Goal: Book appointment/travel/reservation

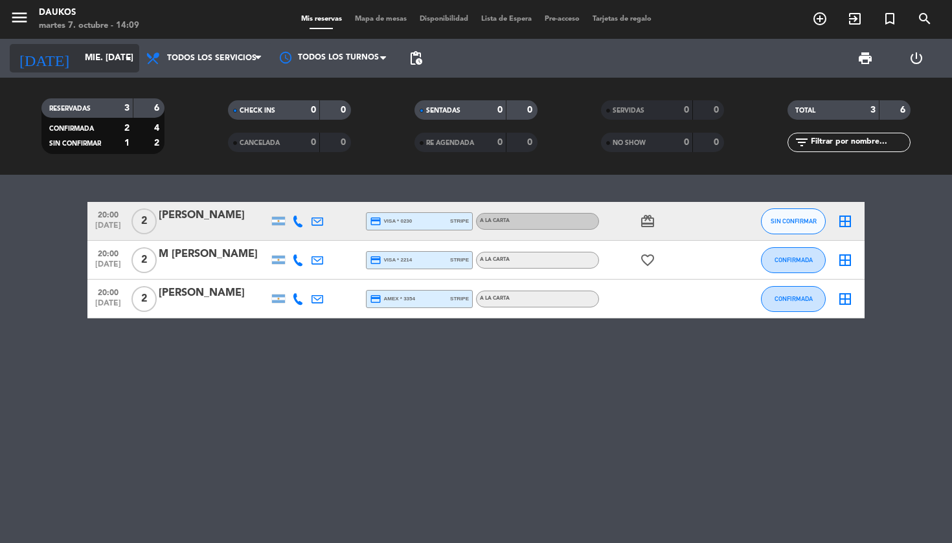
click at [96, 58] on input "mié. [DATE]" at bounding box center [136, 58] width 116 height 23
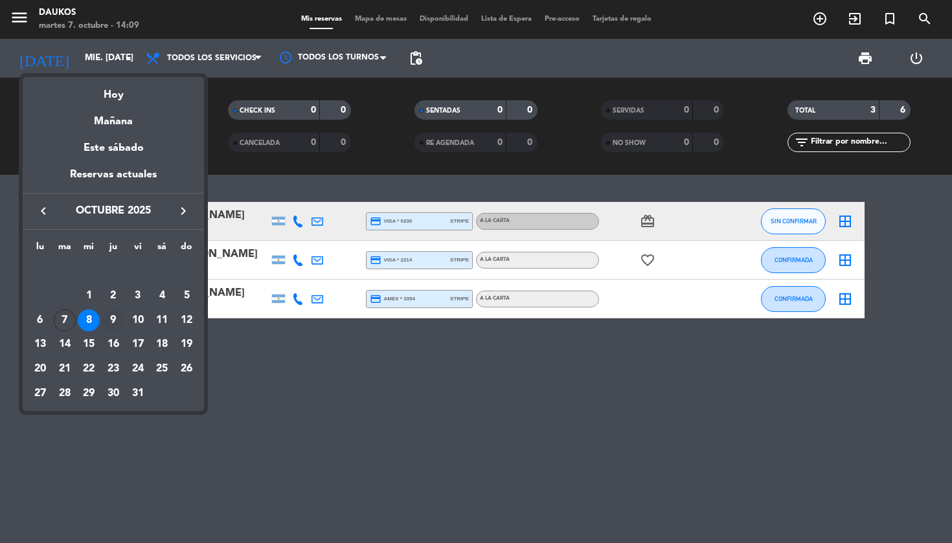
click at [111, 314] on div "9" at bounding box center [113, 321] width 22 height 22
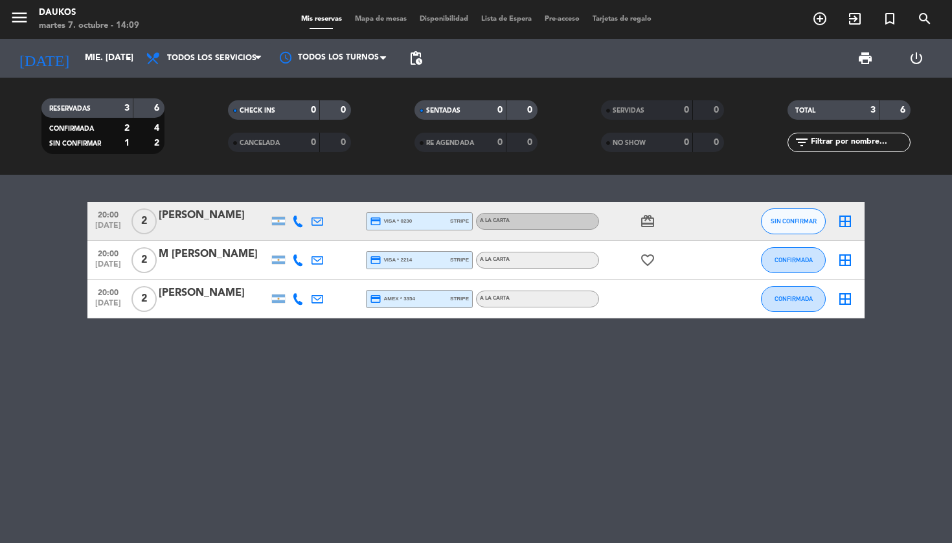
type input "[DEMOGRAPHIC_DATA] [DATE]"
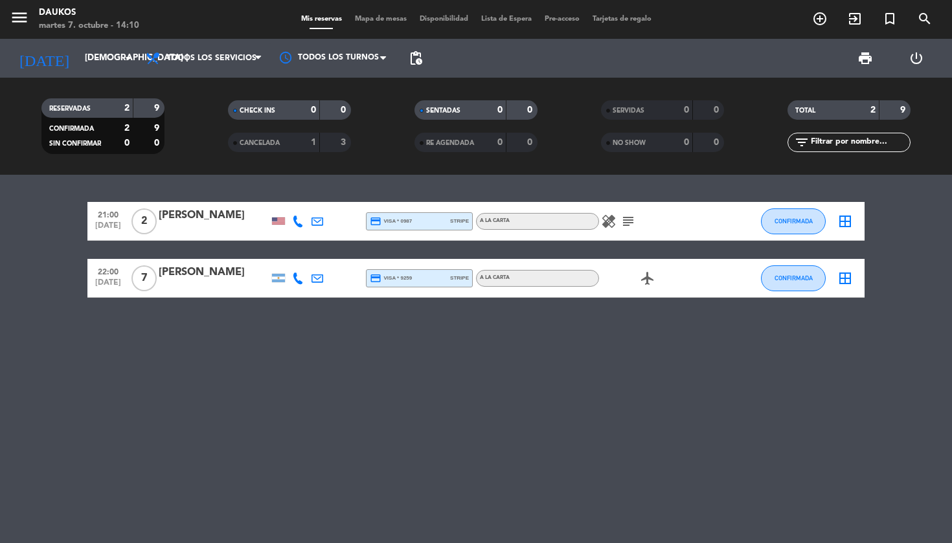
click at [827, 7] on div "menu Daukos martes 7. octubre - 14:10 Mis reservas Mapa de mesas Disponibilidad…" at bounding box center [476, 19] width 952 height 39
click at [820, 19] on icon "add_circle_outline" at bounding box center [820, 19] width 16 height 16
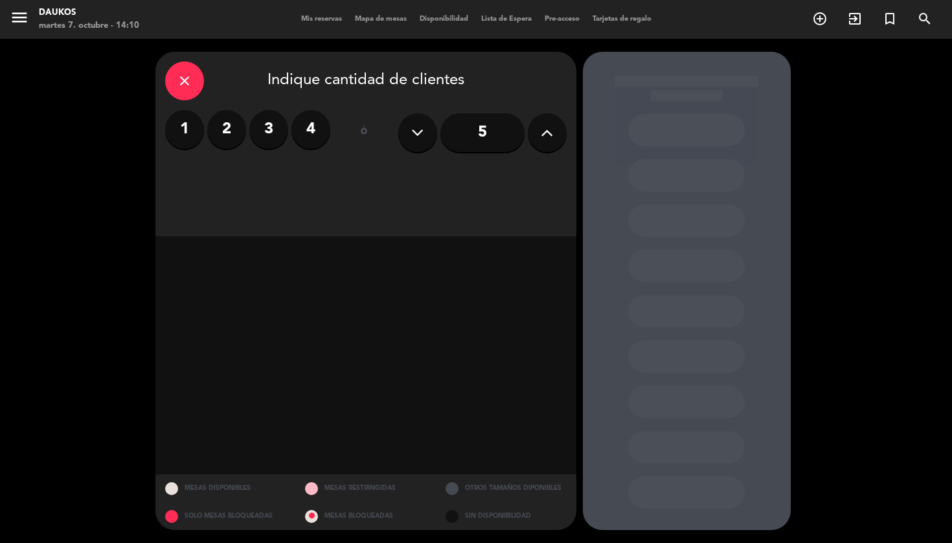
click at [185, 91] on div "close" at bounding box center [184, 81] width 39 height 39
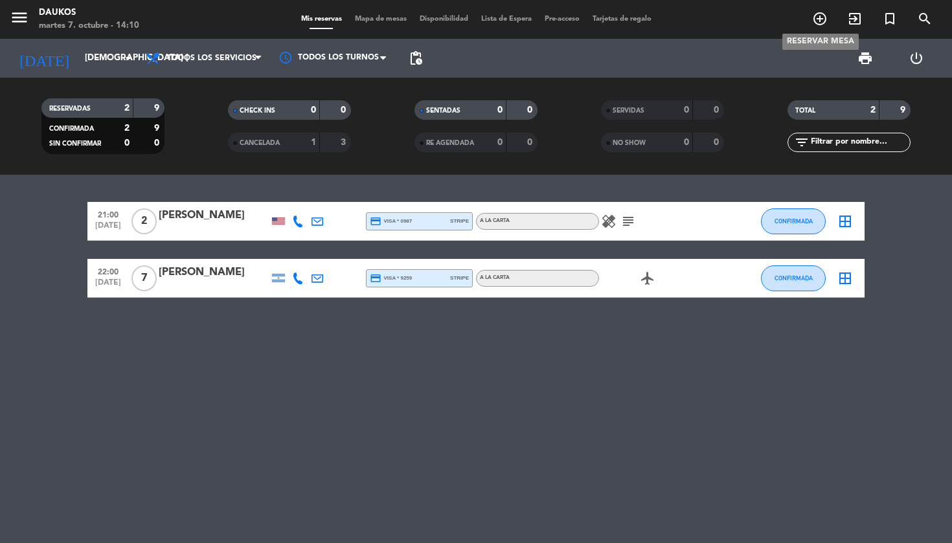
click at [819, 27] on span "add_circle_outline" at bounding box center [819, 19] width 35 height 22
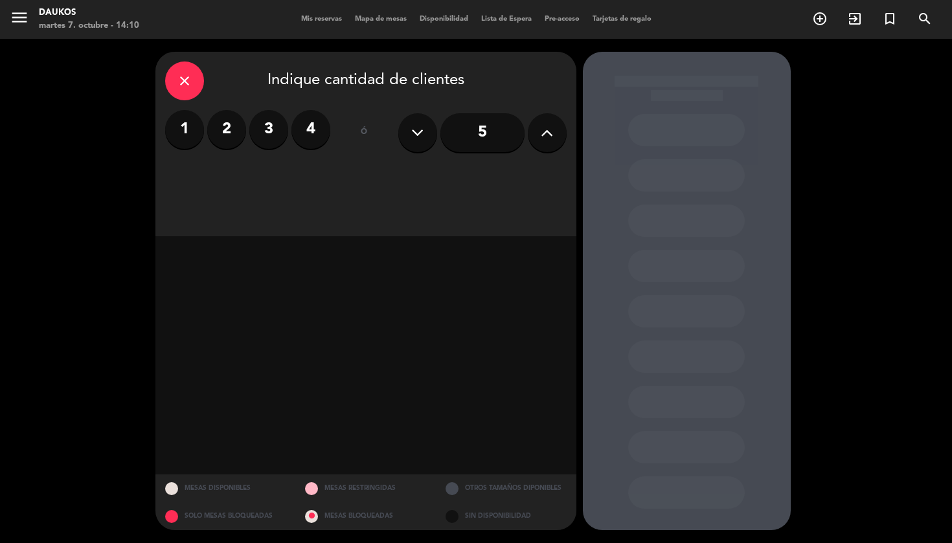
click at [236, 135] on label "2" at bounding box center [226, 129] width 39 height 39
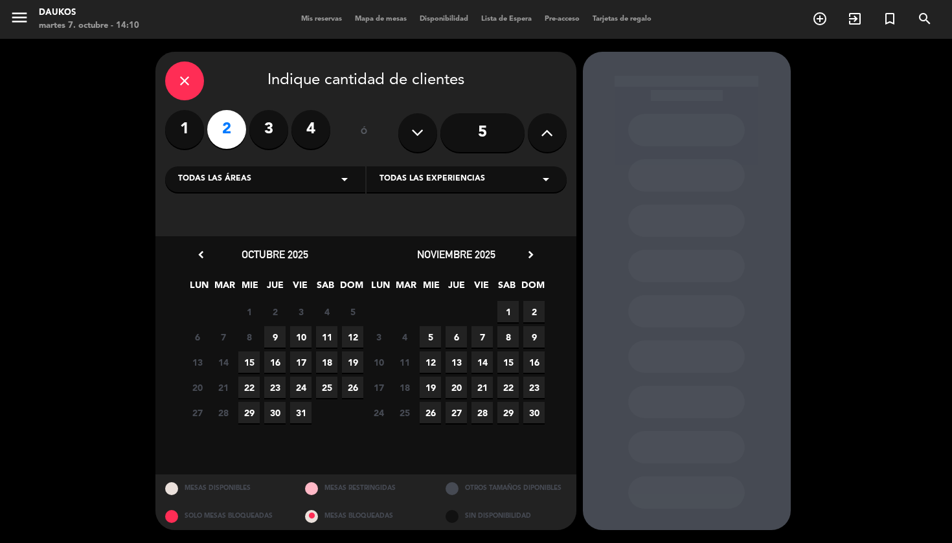
click at [351, 186] on icon "arrow_drop_down" at bounding box center [345, 180] width 16 height 16
click at [332, 208] on div "SALON" at bounding box center [265, 211] width 174 height 13
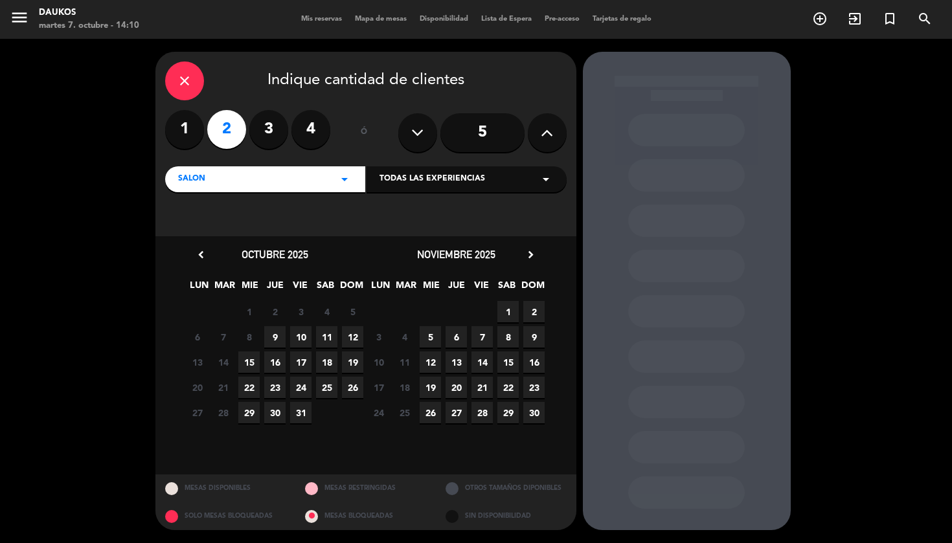
click at [406, 192] on div "Todas las experiencias arrow_drop_down" at bounding box center [467, 179] width 200 height 26
click at [400, 210] on div "A LA CARTA" at bounding box center [466, 211] width 174 height 13
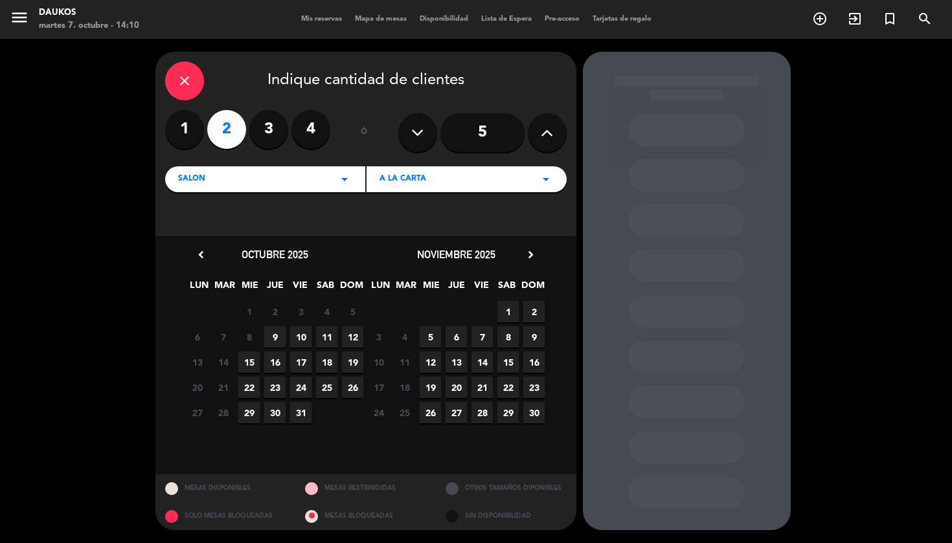
click at [273, 340] on span "9" at bounding box center [274, 336] width 21 height 21
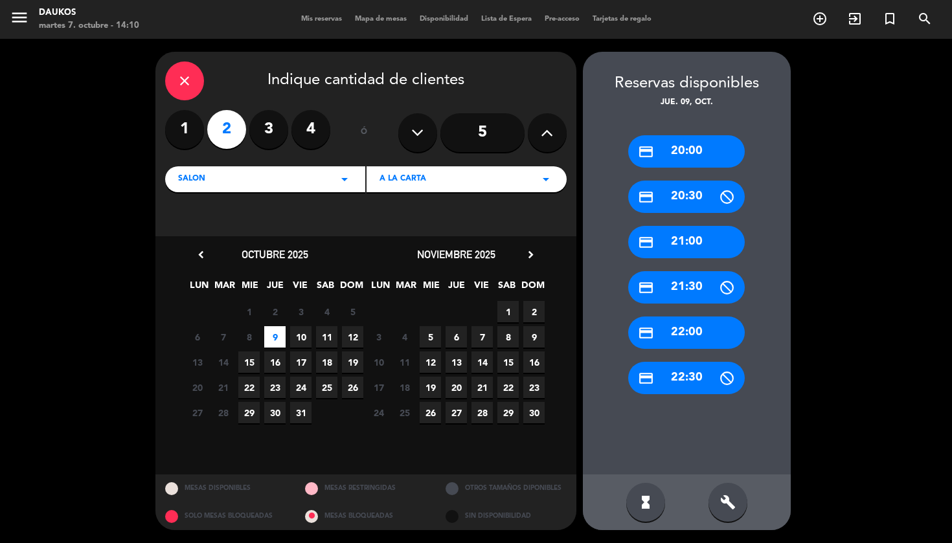
click at [678, 236] on div "credit_card 21:00" at bounding box center [686, 242] width 117 height 32
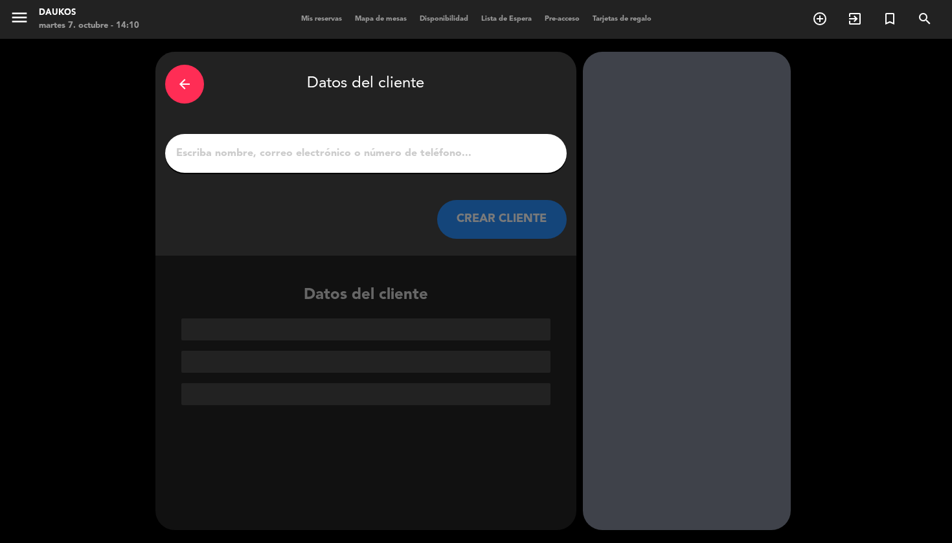
click at [190, 86] on icon "arrow_back" at bounding box center [185, 84] width 16 height 16
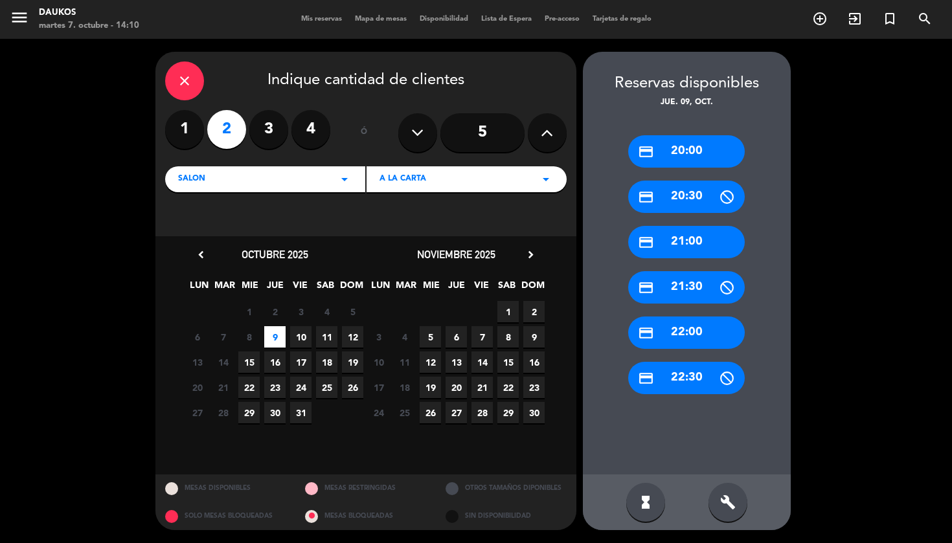
click at [677, 246] on div "credit_card 21:00" at bounding box center [686, 242] width 117 height 32
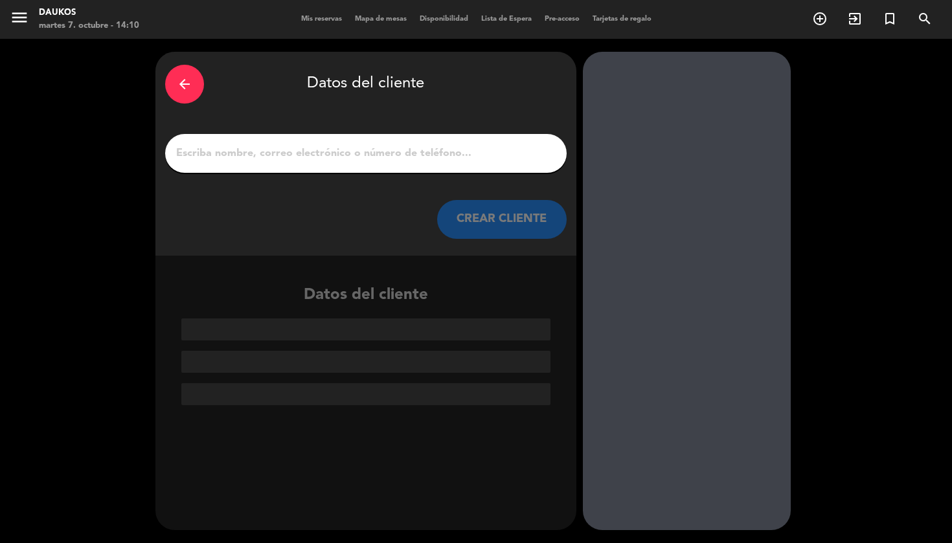
click at [435, 154] on input "1" at bounding box center [366, 153] width 382 height 18
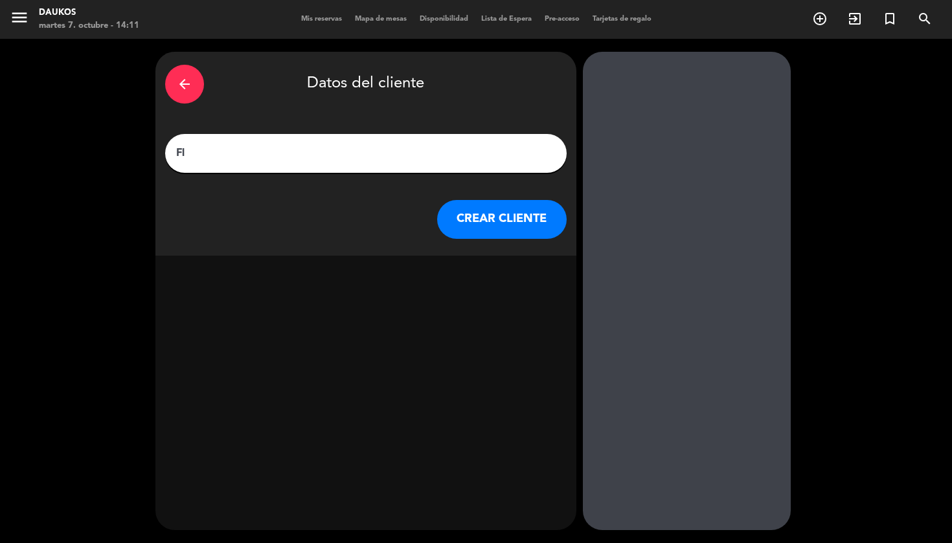
type input "F"
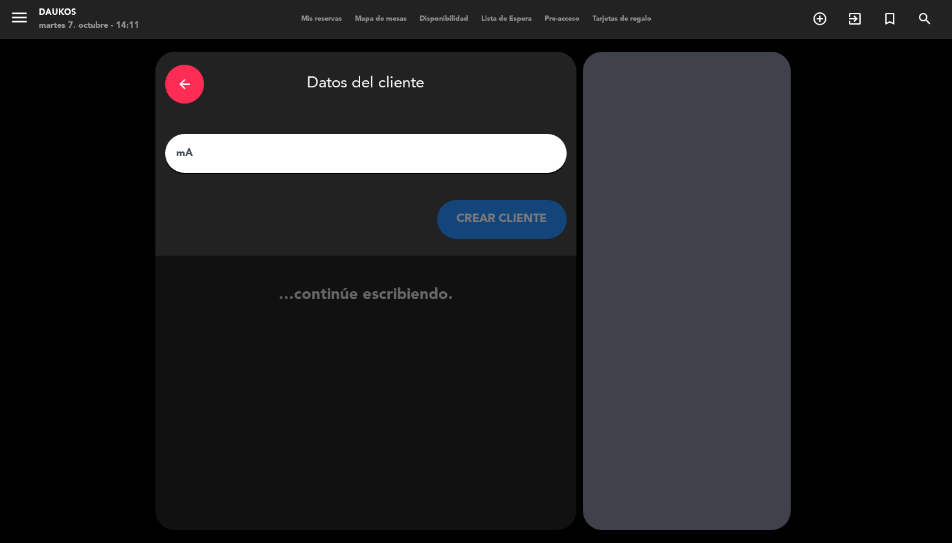
type input "m"
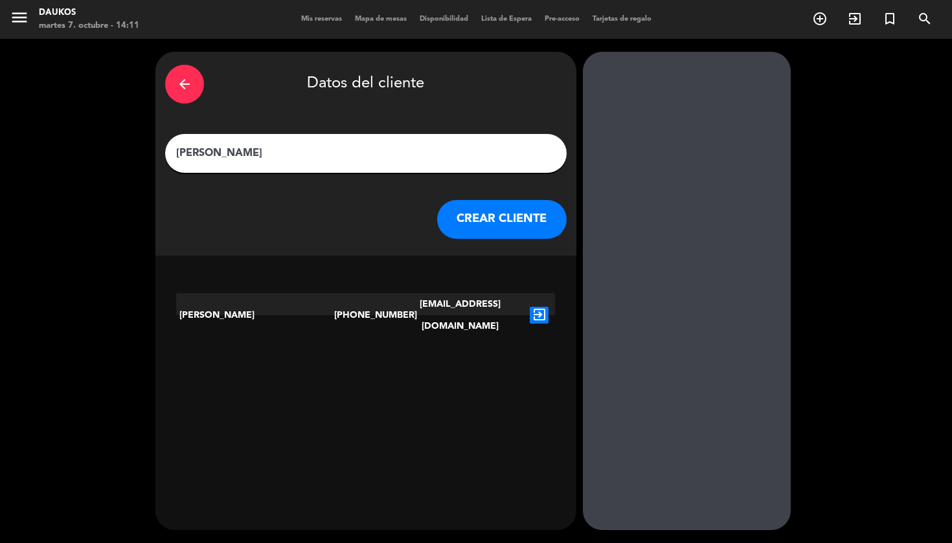
type input "[PERSON_NAME]"
click at [533, 307] on icon "exit_to_app" at bounding box center [539, 315] width 19 height 17
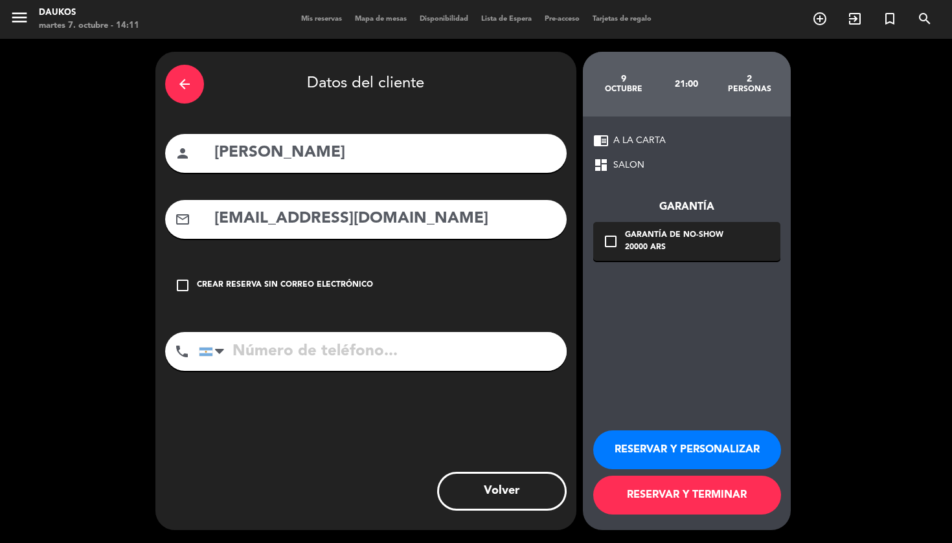
type input "[PHONE_NUMBER]"
click at [680, 445] on button "RESERVAR Y PERSONALIZAR" at bounding box center [687, 450] width 188 height 39
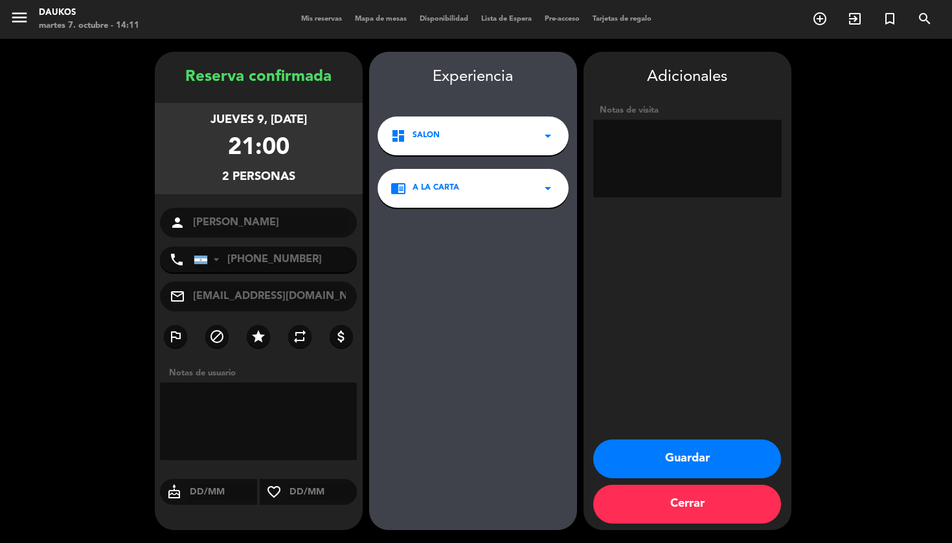
click at [655, 459] on button "Guardar" at bounding box center [687, 459] width 188 height 39
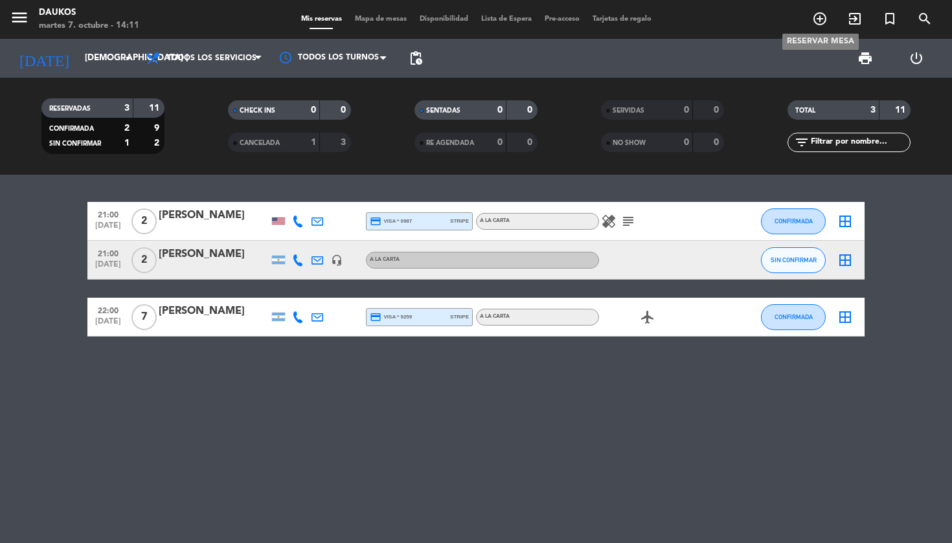
click at [823, 20] on icon "add_circle_outline" at bounding box center [820, 19] width 16 height 16
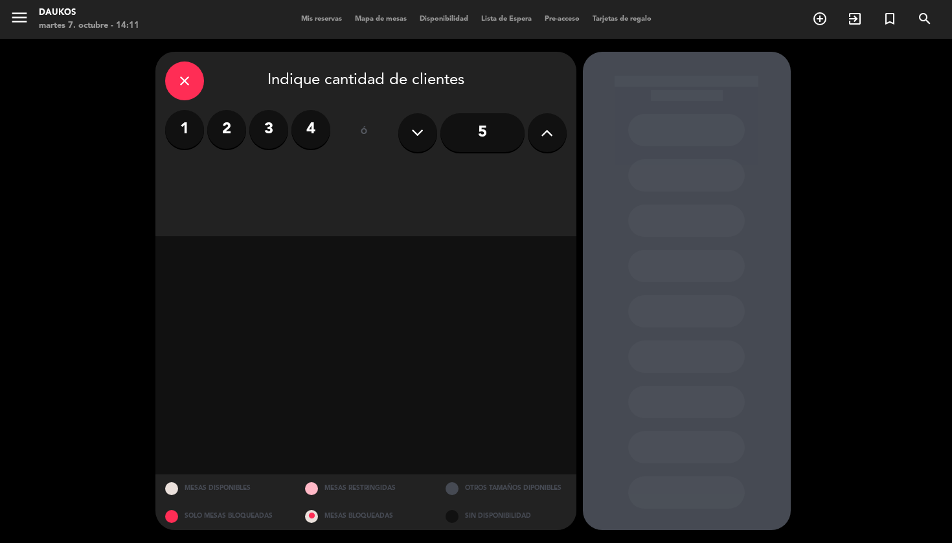
click at [223, 127] on label "2" at bounding box center [226, 129] width 39 height 39
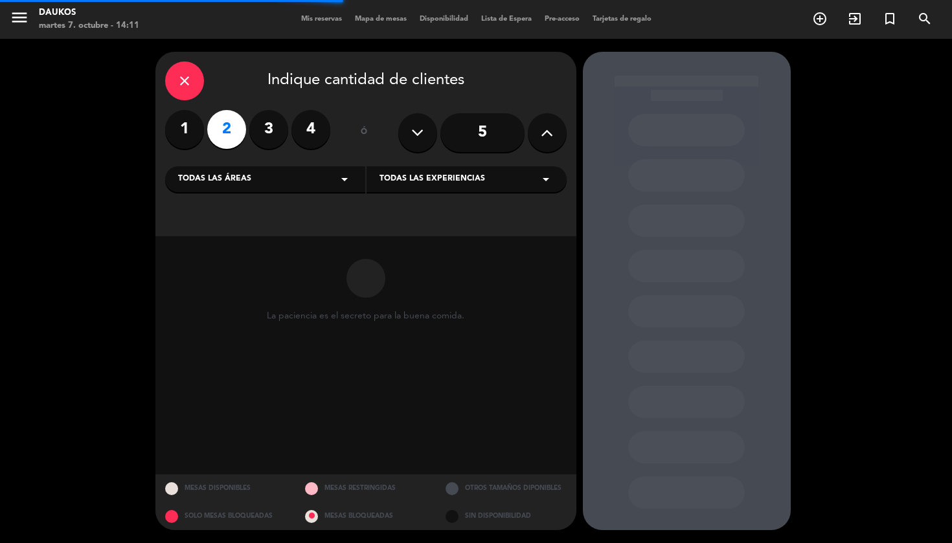
click at [346, 179] on icon "arrow_drop_down" at bounding box center [345, 180] width 16 height 16
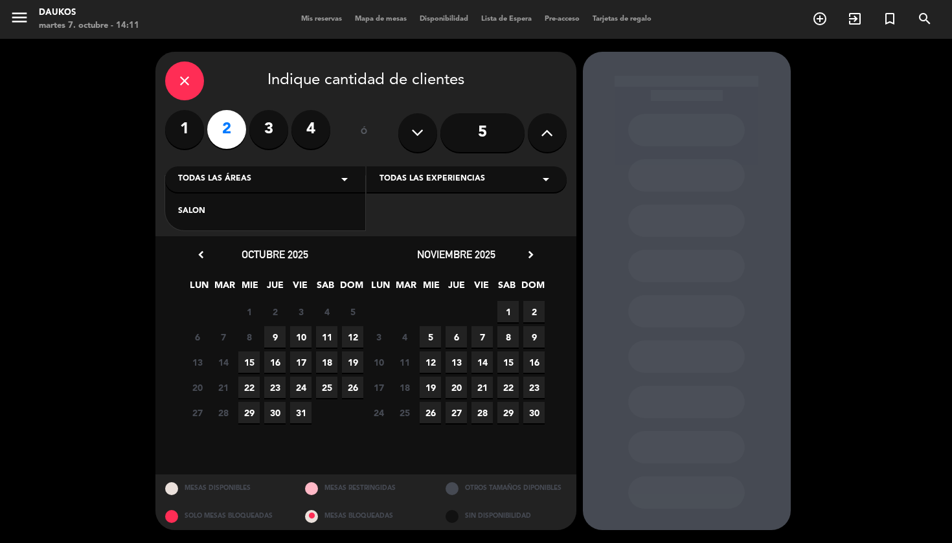
click at [289, 220] on div "SALON" at bounding box center [265, 203] width 200 height 55
click at [333, 210] on div "SALON" at bounding box center [265, 211] width 174 height 13
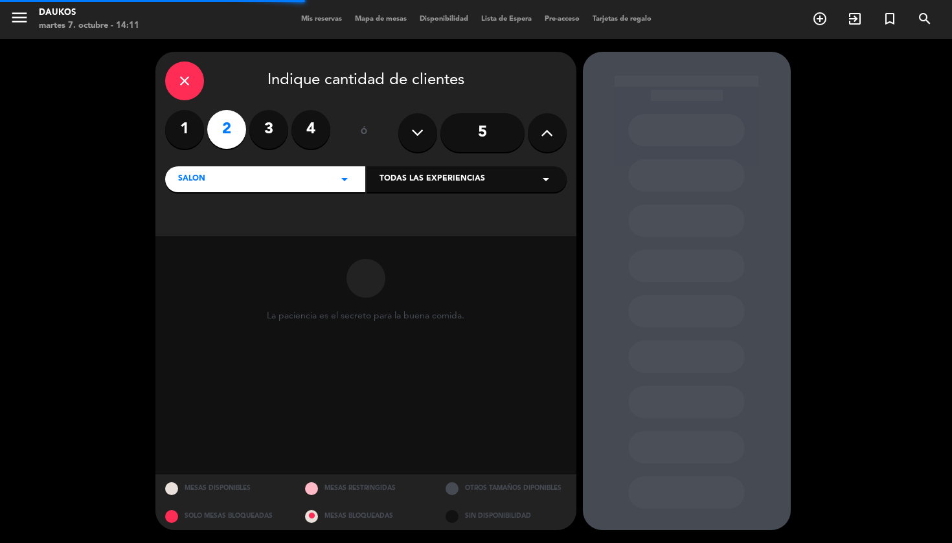
click at [435, 172] on div "Todas las experiencias arrow_drop_down" at bounding box center [467, 179] width 200 height 26
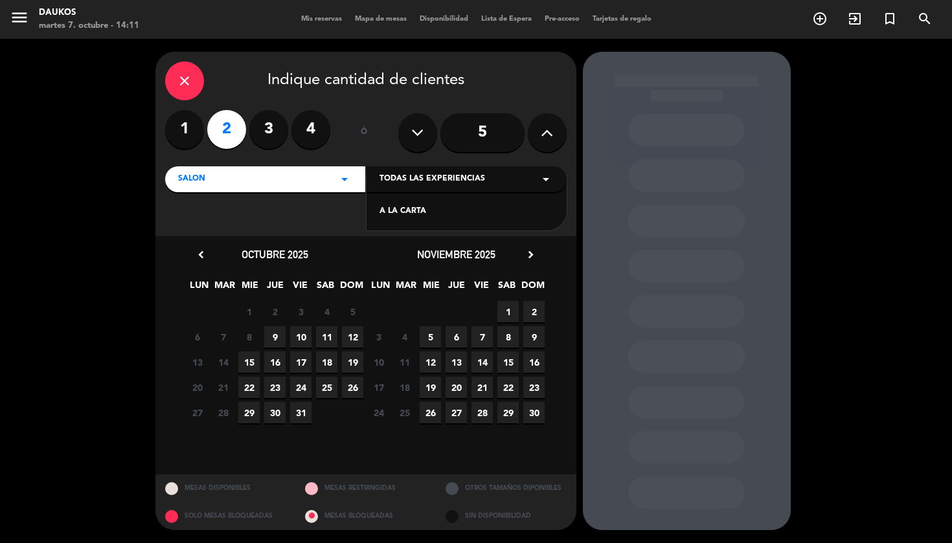
click at [419, 215] on div "A LA CARTA" at bounding box center [466, 211] width 174 height 13
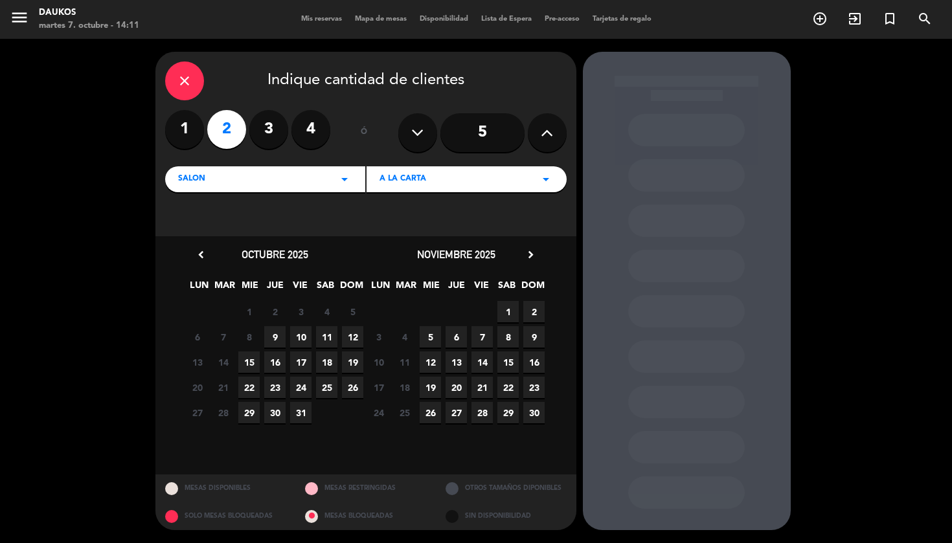
click at [277, 334] on span "9" at bounding box center [274, 336] width 21 height 21
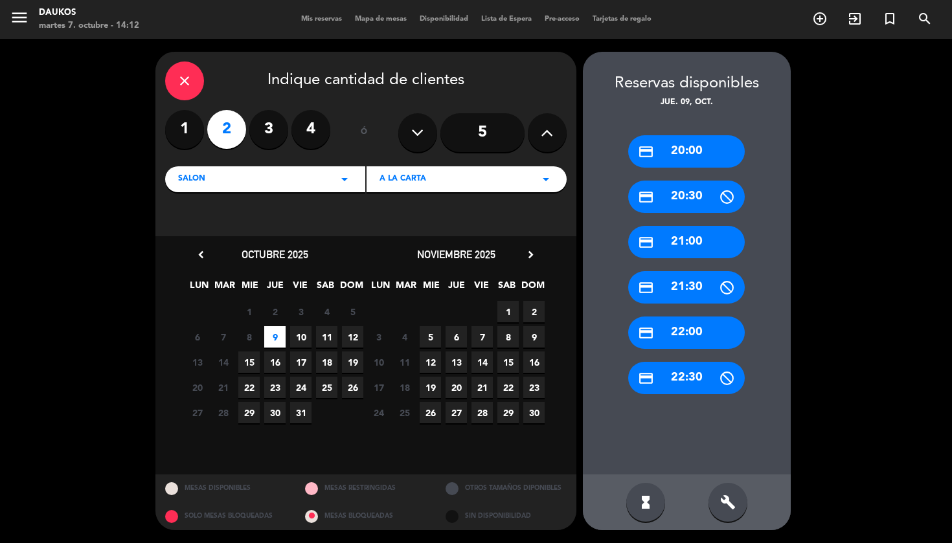
click at [727, 243] on div "credit_card 21:00" at bounding box center [686, 242] width 117 height 32
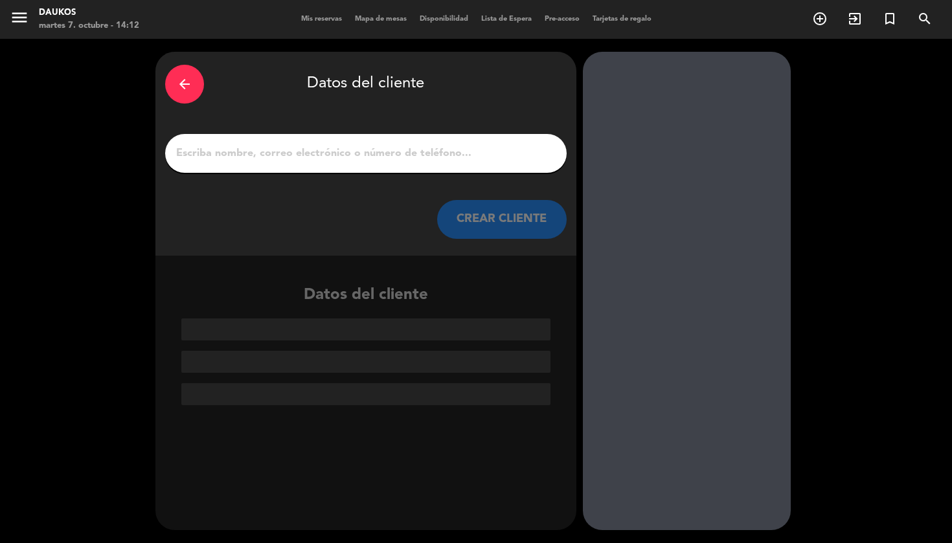
click at [462, 159] on input "1" at bounding box center [366, 153] width 382 height 18
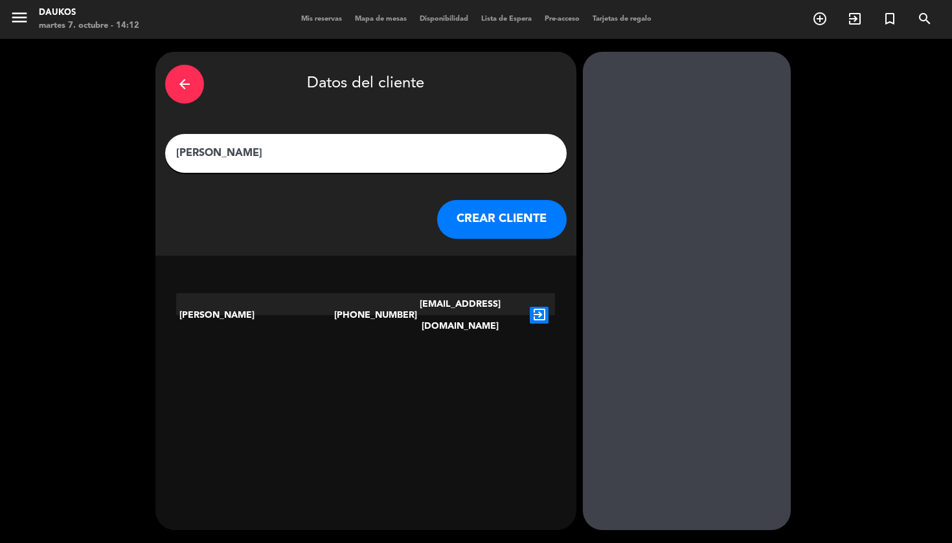
type input "[PERSON_NAME]"
click at [539, 311] on icon "exit_to_app" at bounding box center [539, 315] width 19 height 17
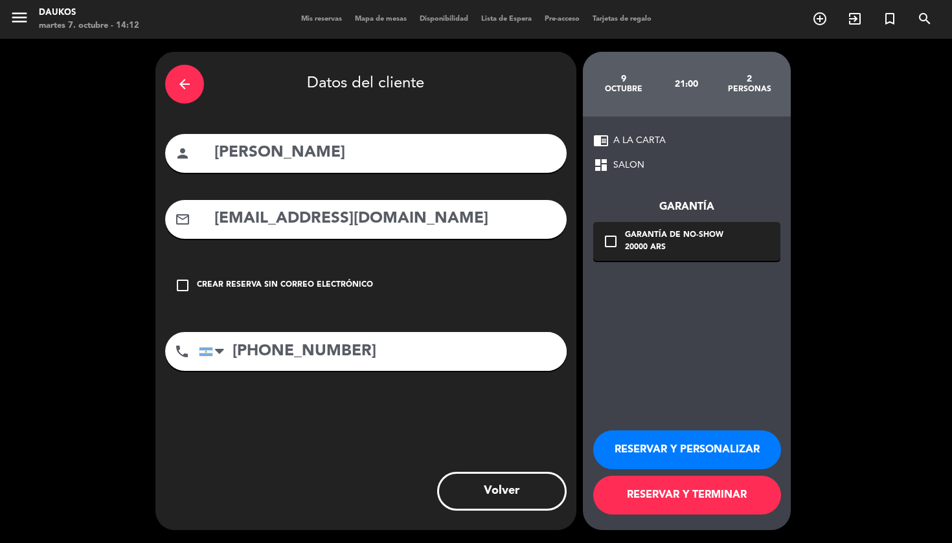
click at [708, 458] on button "RESERVAR Y PERSONALIZAR" at bounding box center [687, 450] width 188 height 39
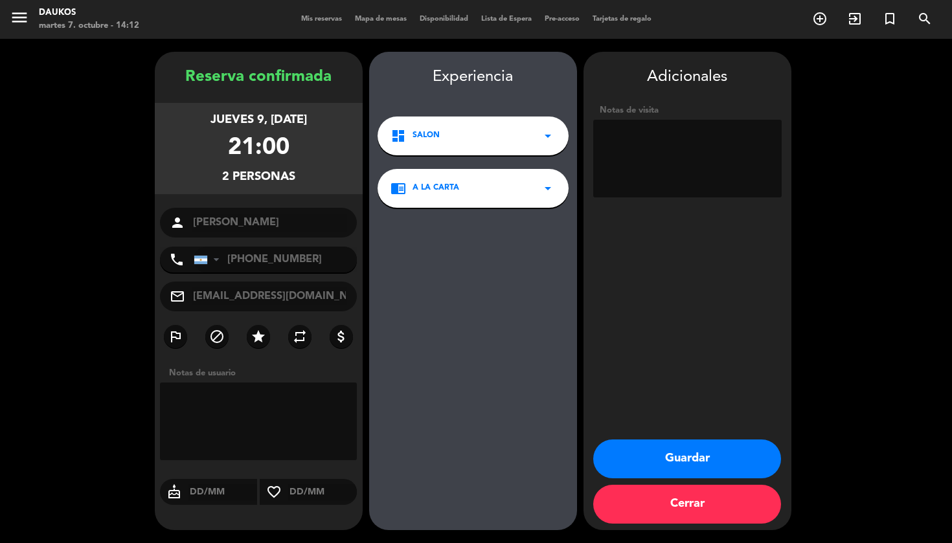
drag, startPoint x: 708, startPoint y: 458, endPoint x: 691, endPoint y: 448, distance: 20.0
click at [691, 448] on button "Guardar" at bounding box center [687, 459] width 188 height 39
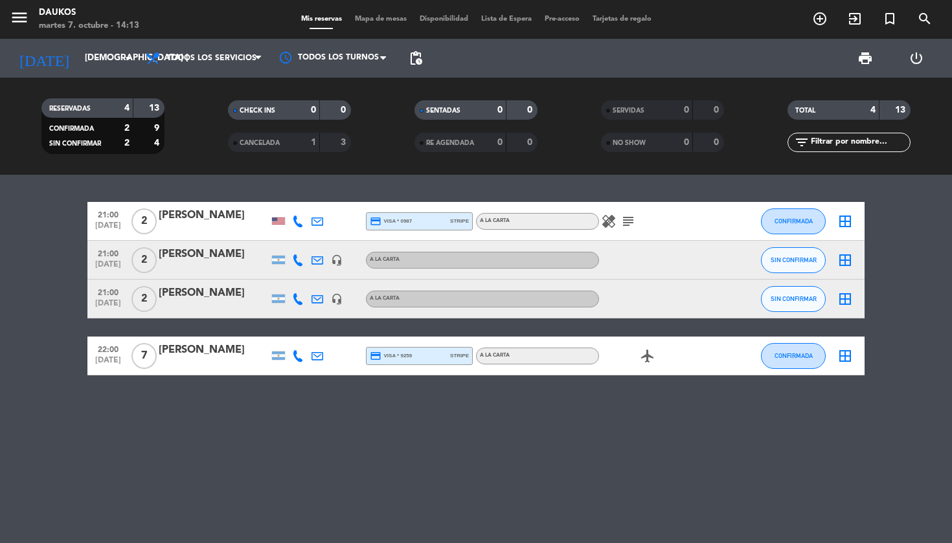
click at [201, 186] on div "21:00 [DATE] 2 [PERSON_NAME] credit_card visa * 0987 stripe A LA CARTA healing …" at bounding box center [476, 359] width 952 height 368
click at [823, 22] on icon "add_circle_outline" at bounding box center [820, 19] width 16 height 16
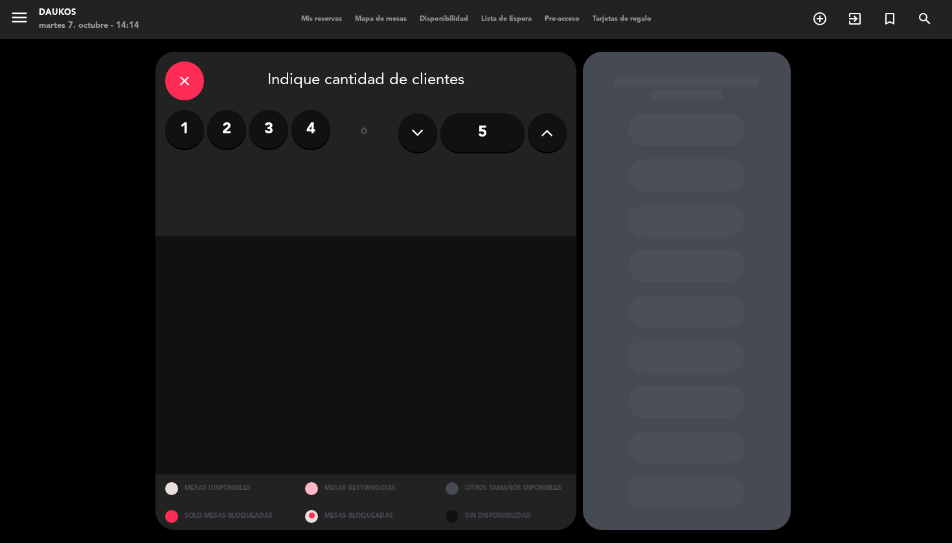
click at [186, 76] on icon "close" at bounding box center [185, 81] width 16 height 16
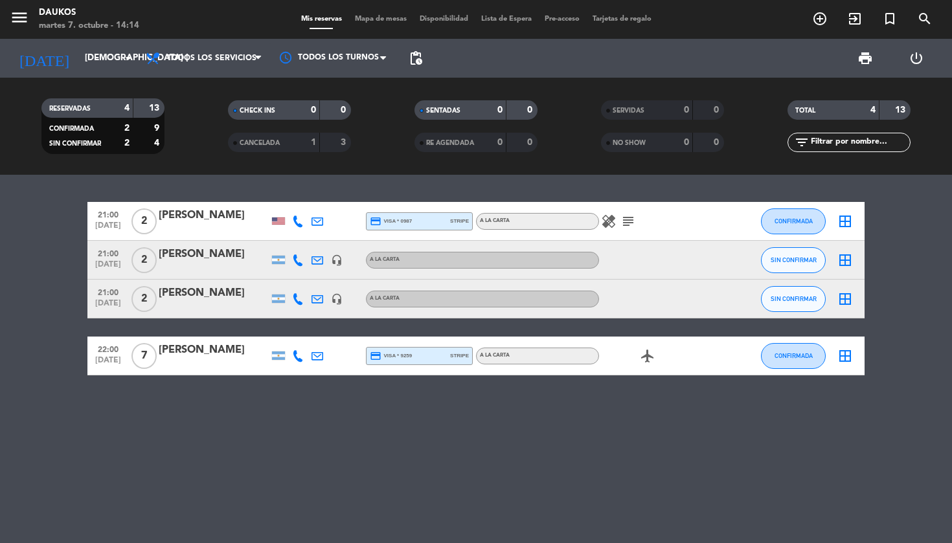
click at [177, 404] on div "21:00 [DATE] 2 [PERSON_NAME] credit_card visa * 0987 stripe A LA CARTA healing …" at bounding box center [476, 359] width 952 height 368
click at [69, 318] on bookings-row "21:00 [DATE] 2 [PERSON_NAME] credit_card visa * 0987 stripe A LA CARTA healing …" at bounding box center [476, 289] width 952 height 174
drag, startPoint x: 84, startPoint y: 192, endPoint x: 81, endPoint y: 201, distance: 9.0
click at [81, 201] on div "21:00 [DATE] 2 [PERSON_NAME] credit_card visa * 0987 stripe A LA CARTA healing …" at bounding box center [476, 359] width 952 height 368
click at [467, 211] on div "21:00 [DATE] 2 [PERSON_NAME] credit_card visa * 0987 stripe A LA CARTA healing …" at bounding box center [475, 221] width 777 height 39
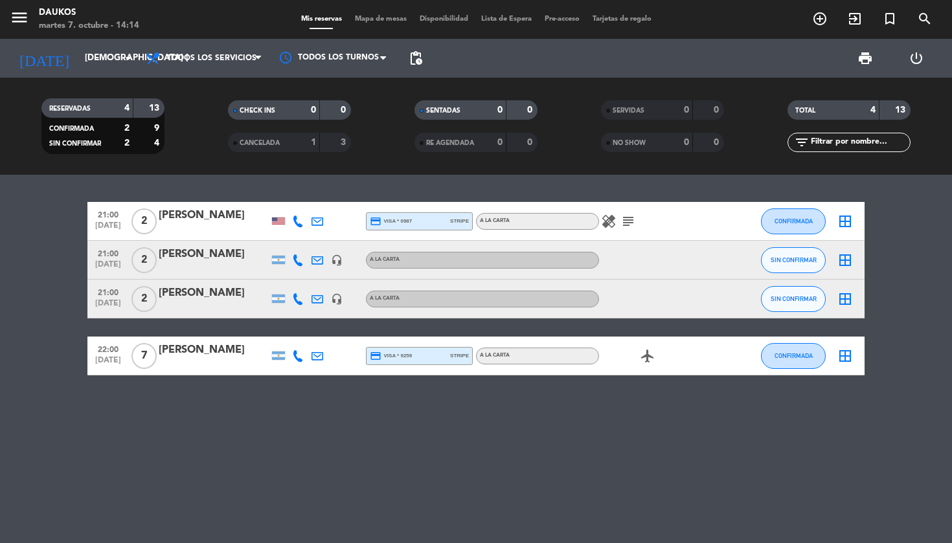
click at [462, 196] on div "21:00 [DATE] 2 [PERSON_NAME] credit_card visa * 0987 stripe A LA CARTA healing …" at bounding box center [476, 359] width 952 height 368
click at [239, 396] on div "21:00 [DATE] 2 [PERSON_NAME] credit_card visa * 0987 stripe A LA CARTA healing …" at bounding box center [476, 359] width 952 height 368
click at [286, 383] on div "21:00 [DATE] 2 [PERSON_NAME] credit_card visa * 0987 stripe A LA CARTA healing …" at bounding box center [476, 359] width 952 height 368
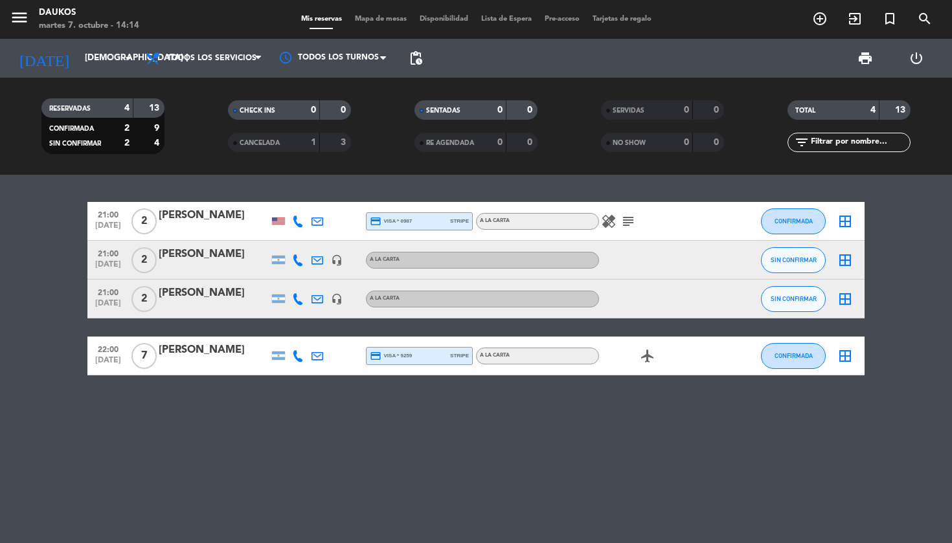
click at [286, 383] on div "21:00 [DATE] 2 [PERSON_NAME] credit_card visa * 0987 stripe A LA CARTA healing …" at bounding box center [476, 359] width 952 height 368
click at [148, 128] on div "9" at bounding box center [149, 128] width 25 height 15
click at [146, 108] on div "13" at bounding box center [149, 108] width 25 height 15
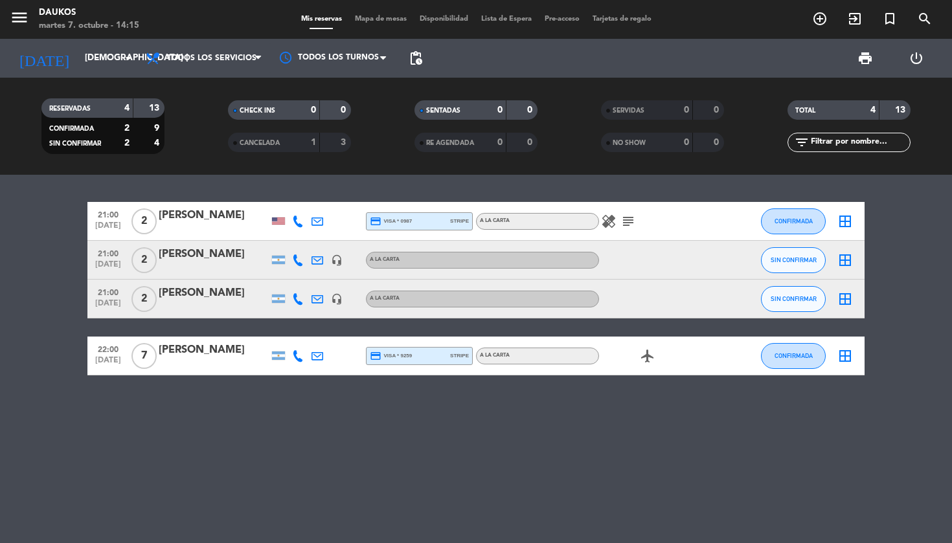
click at [184, 131] on filter-checkbox "RESERVADAS 4 13 CONFIRMADA 2 9 SIN CONFIRMAR 2 4" at bounding box center [103, 126] width 186 height 56
click at [94, 63] on input "[DEMOGRAPHIC_DATA] [DATE]" at bounding box center [136, 58] width 116 height 23
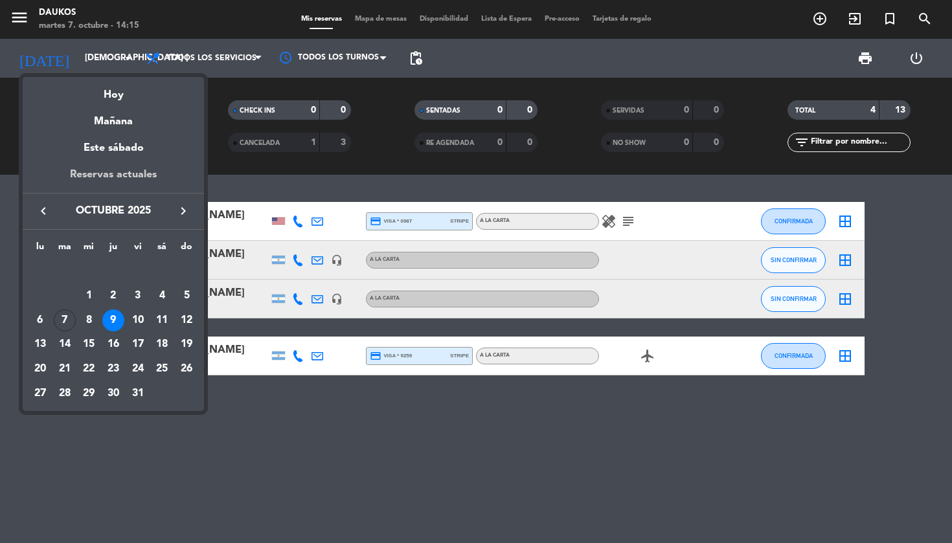
click at [111, 171] on div "Reservas actuales" at bounding box center [113, 179] width 181 height 27
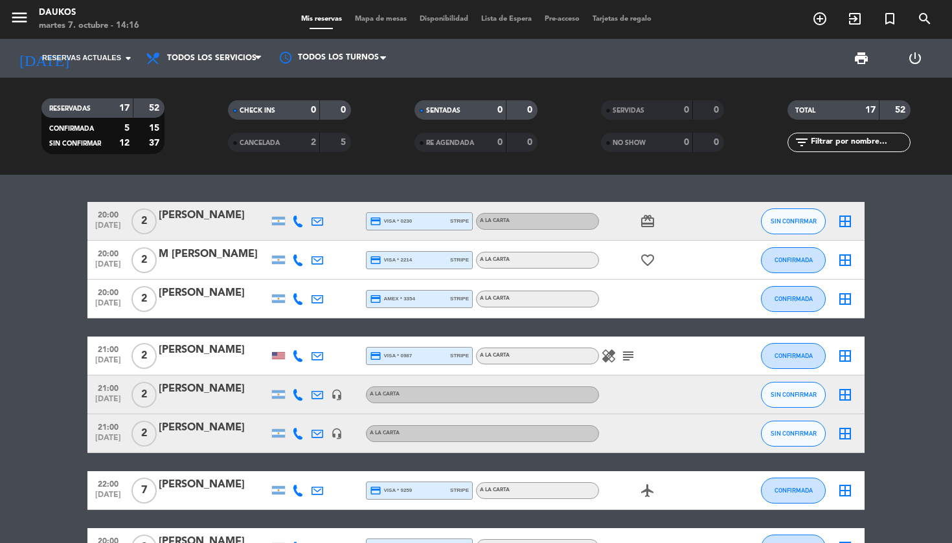
click at [381, 17] on span "Mapa de mesas" at bounding box center [380, 19] width 65 height 7
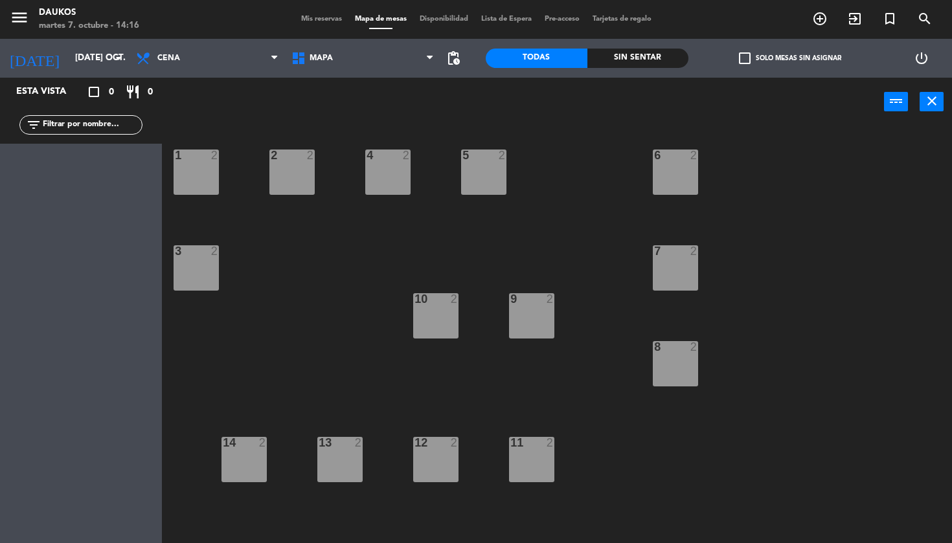
click at [30, 23] on span "menu" at bounding box center [24, 20] width 29 height 30
click at [28, 23] on icon "menu" at bounding box center [19, 17] width 19 height 19
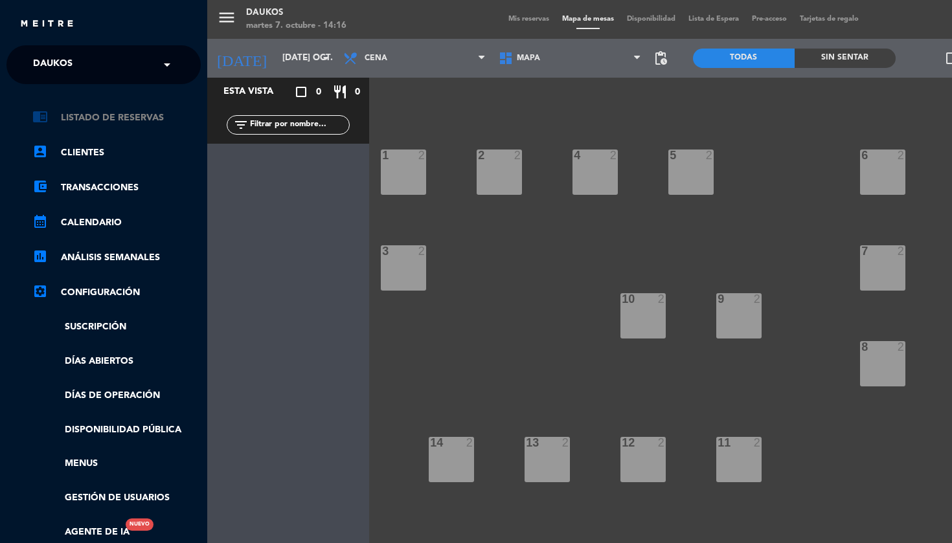
click at [70, 114] on link "chrome_reader_mode Listado de Reservas" at bounding box center [116, 118] width 168 height 16
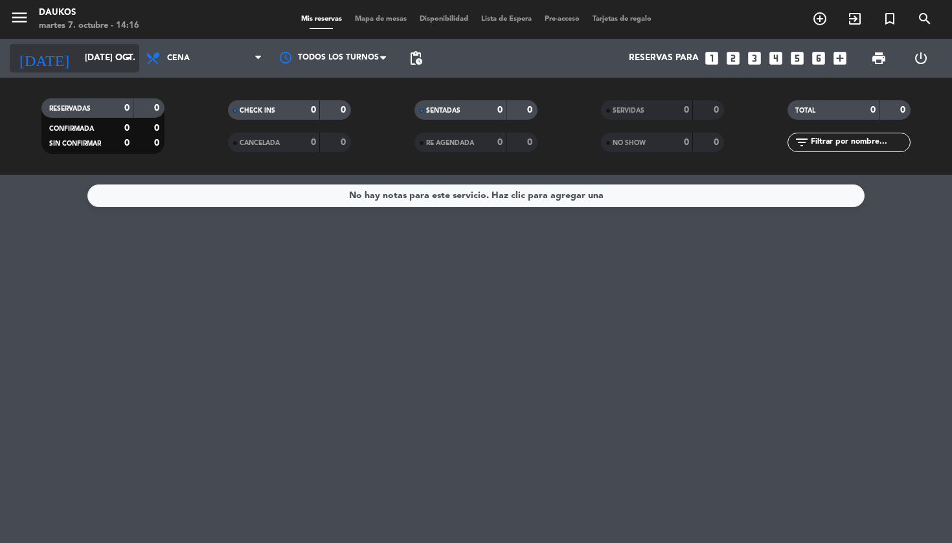
click at [98, 68] on input "[DATE] oct." at bounding box center [136, 58] width 116 height 23
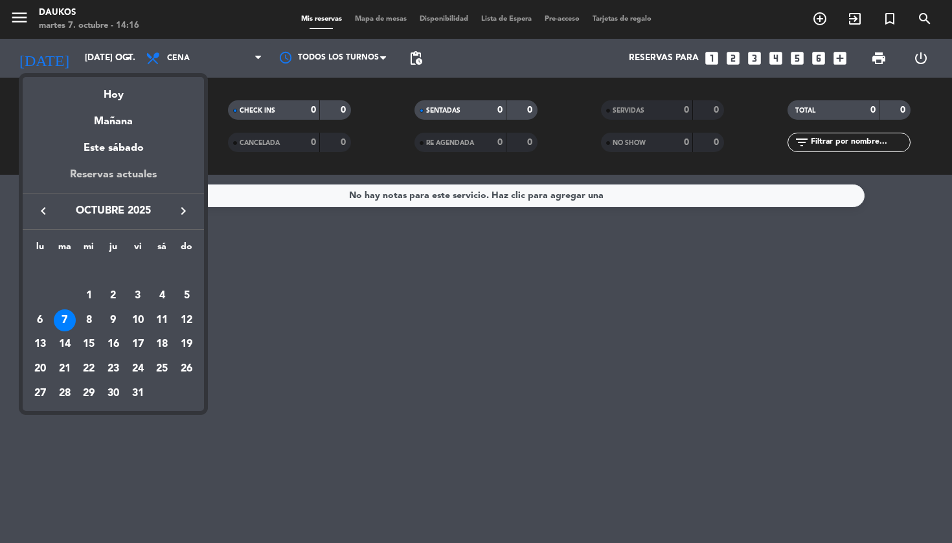
click at [109, 173] on div "Reservas actuales" at bounding box center [113, 179] width 181 height 27
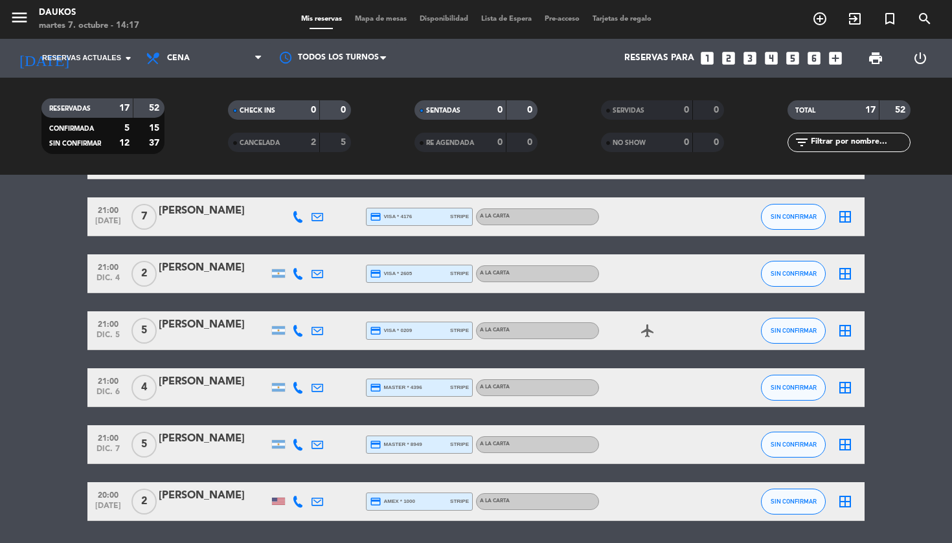
scroll to position [563, 0]
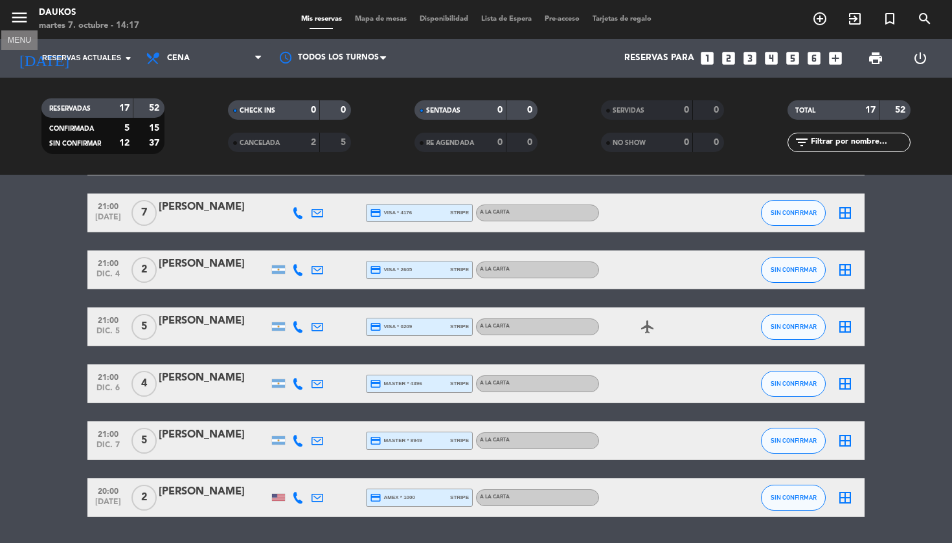
click at [21, 14] on icon "menu" at bounding box center [19, 17] width 19 height 19
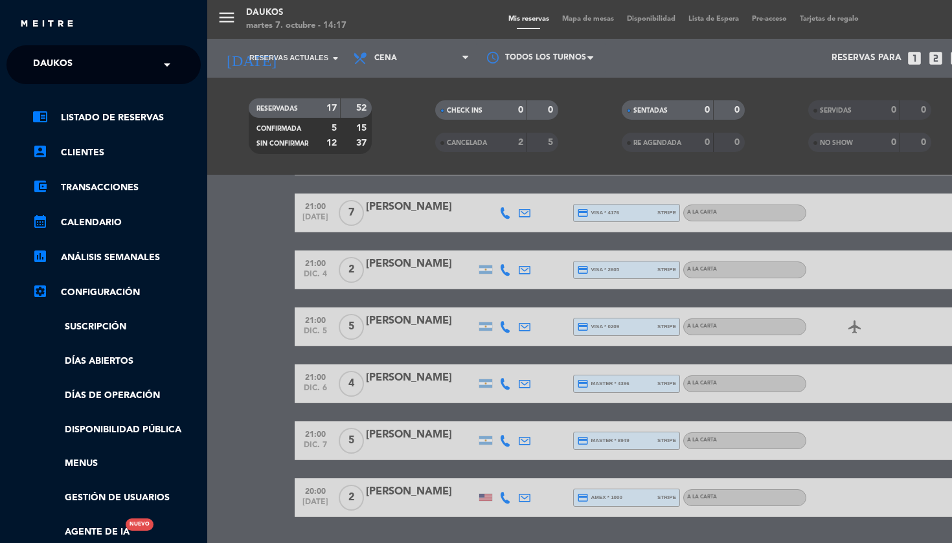
click at [159, 67] on span at bounding box center [170, 64] width 22 height 27
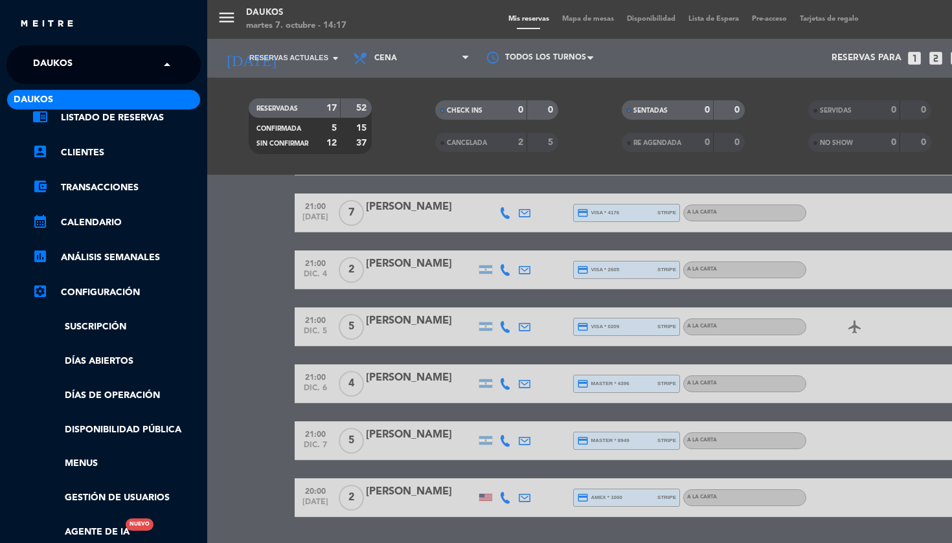
click at [159, 65] on span at bounding box center [170, 64] width 22 height 27
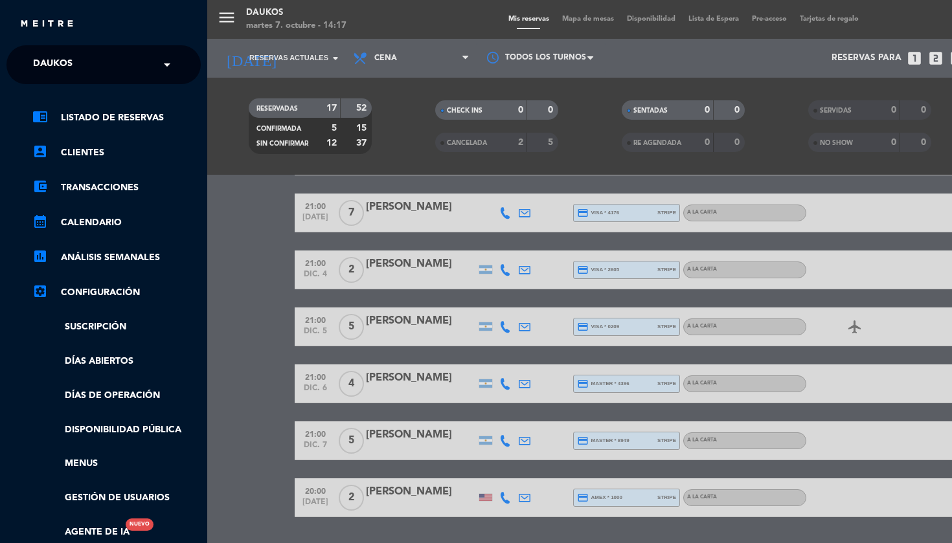
click at [230, 16] on div "menu Daukos martes 7. octubre - 14:17 Mis reservas Mapa de mesas Disponibilidad…" at bounding box center [683, 271] width 952 height 543
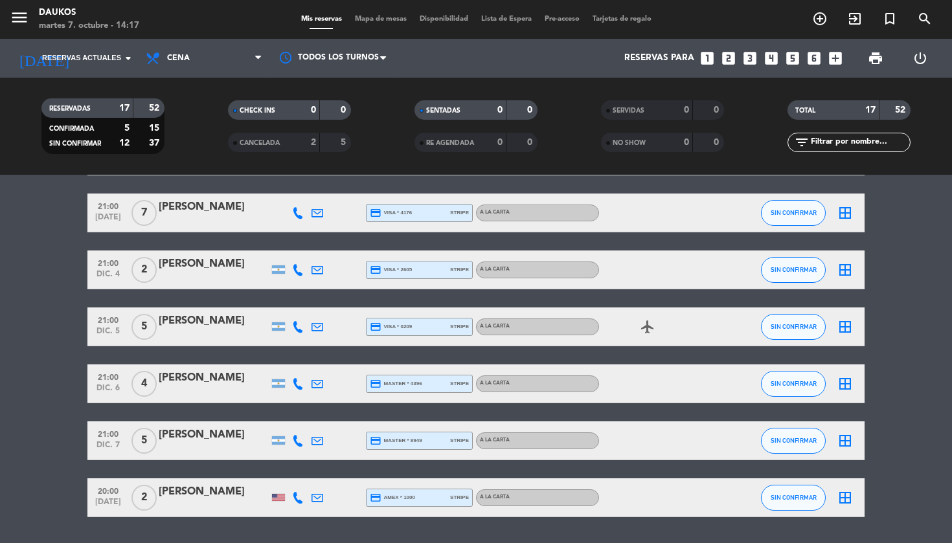
click at [396, 23] on span "Mapa de mesas" at bounding box center [380, 19] width 65 height 7
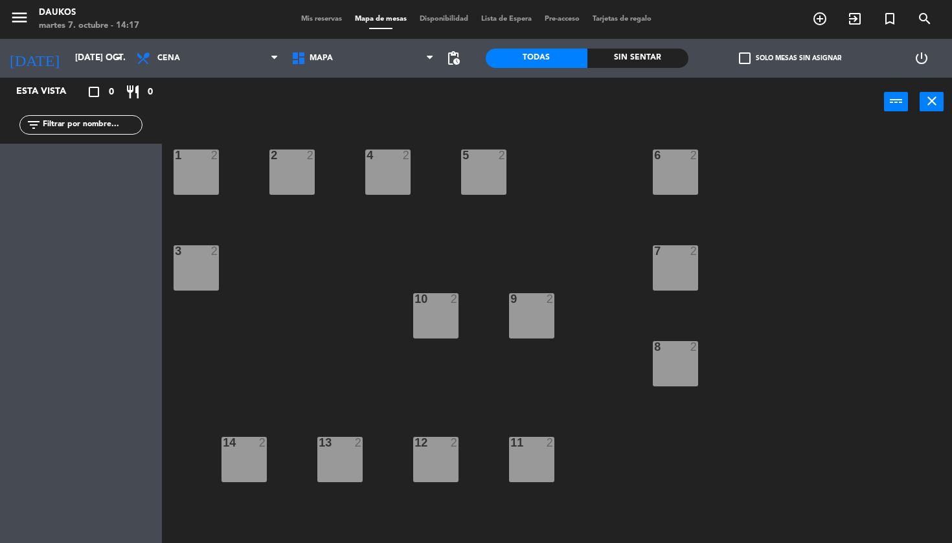
click at [446, 17] on span "Disponibilidad" at bounding box center [444, 19] width 62 height 7
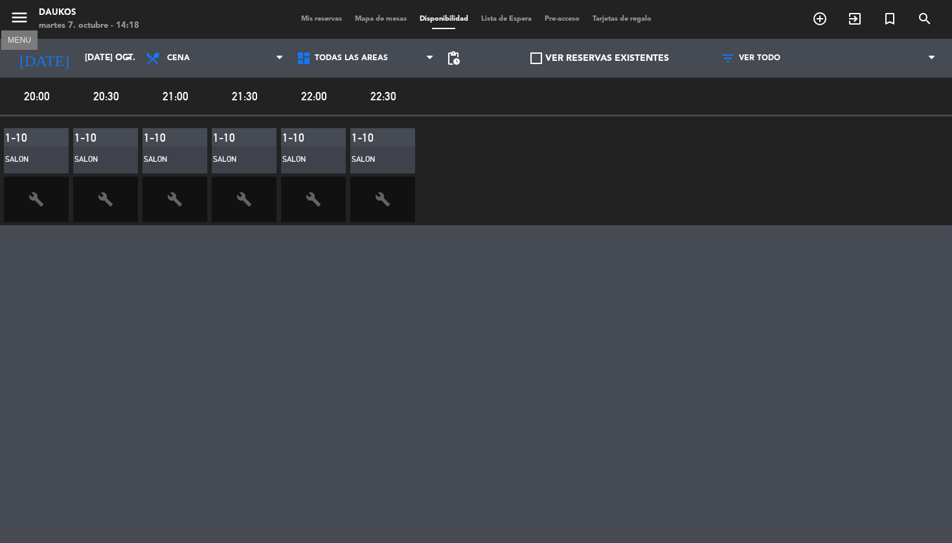
click at [28, 19] on icon "menu" at bounding box center [19, 17] width 19 height 19
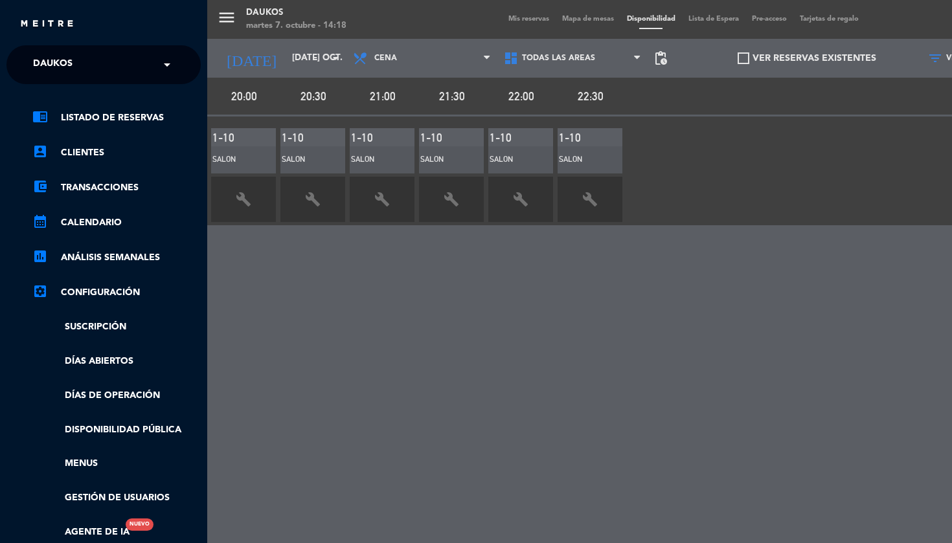
click at [227, 22] on div "menu Daukos martes 7. octubre - 14:18 Mis reservas Mapa de mesas Disponibilidad…" at bounding box center [683, 271] width 952 height 543
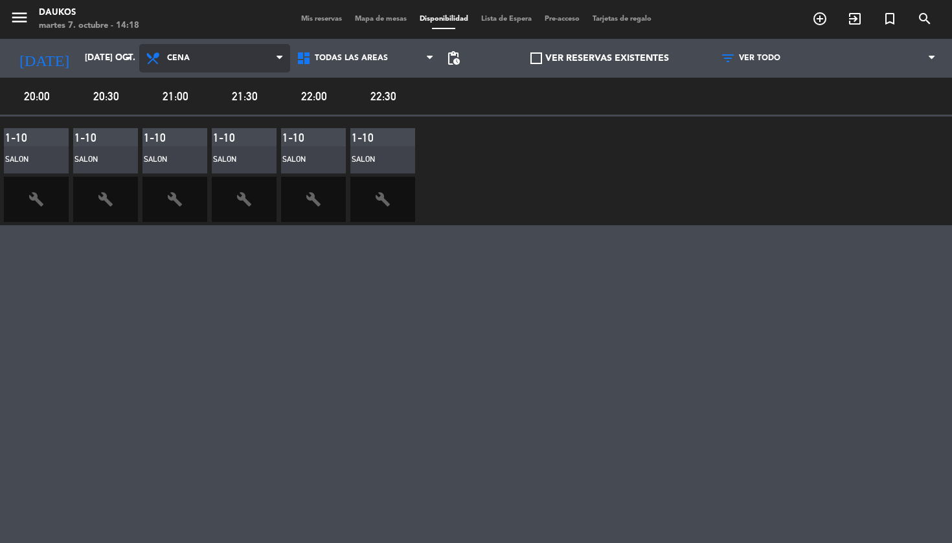
click at [266, 58] on span "Cena" at bounding box center [214, 58] width 151 height 28
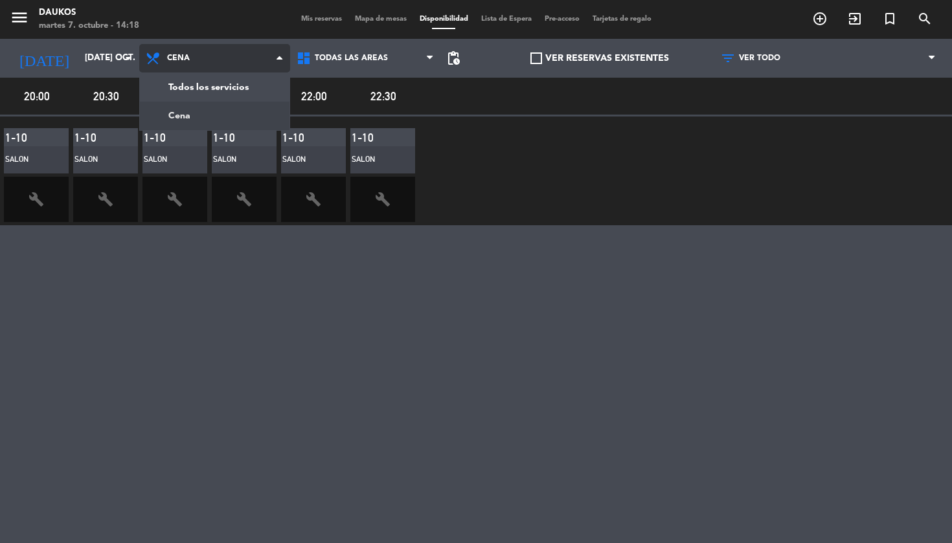
click at [266, 58] on span "Cena" at bounding box center [214, 58] width 151 height 28
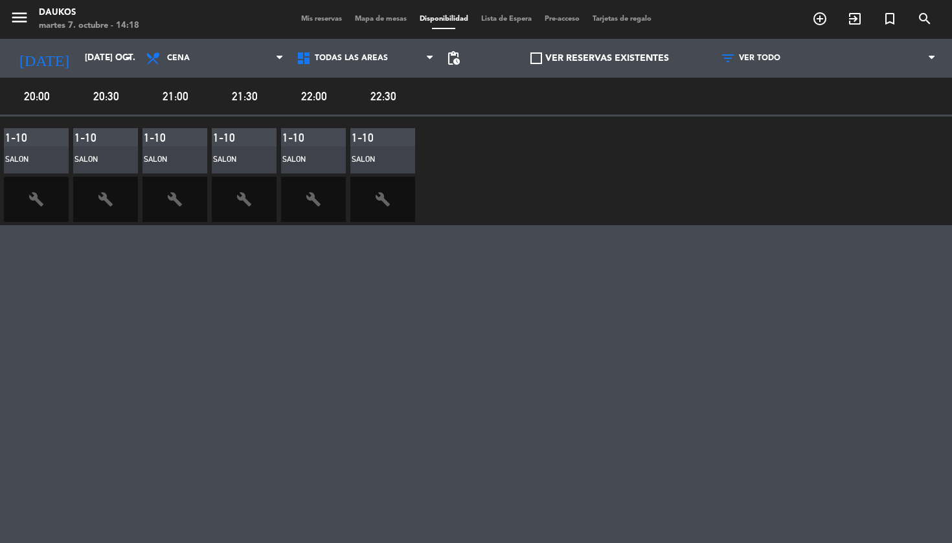
click at [330, 21] on span "Mis reservas" at bounding box center [322, 19] width 54 height 7
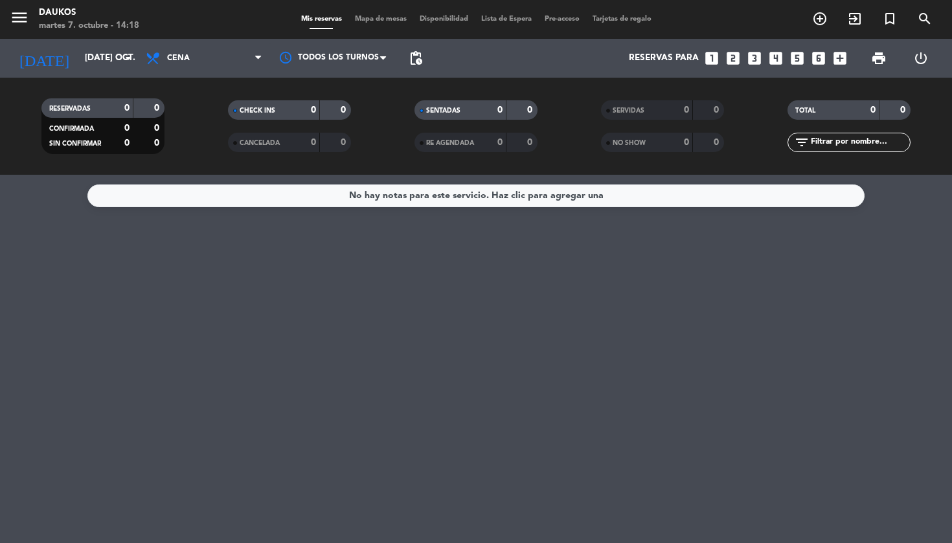
click at [605, 243] on div "No hay notas para este servicio. Haz clic para agregar una" at bounding box center [476, 359] width 952 height 368
click at [501, 291] on div "No hay notas para este servicio. Haz clic para agregar una" at bounding box center [476, 359] width 952 height 368
click at [341, 115] on strong "0" at bounding box center [345, 110] width 8 height 9
click at [322, 117] on div "CHECK INS 0 0" at bounding box center [289, 109] width 123 height 19
click at [348, 300] on div "No hay notas para este servicio. Haz clic para agregar una" at bounding box center [476, 359] width 952 height 368
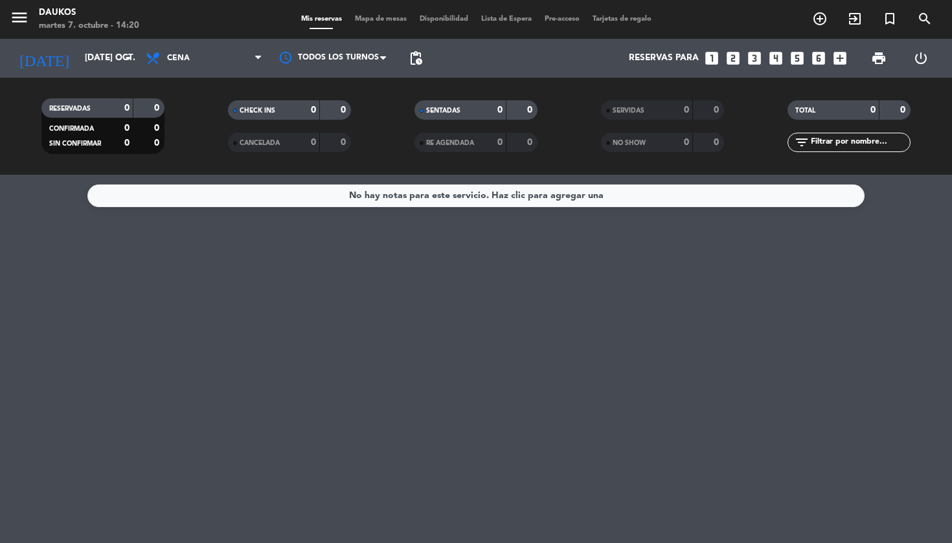
click at [269, 142] on span "CANCELADA" at bounding box center [260, 143] width 40 height 6
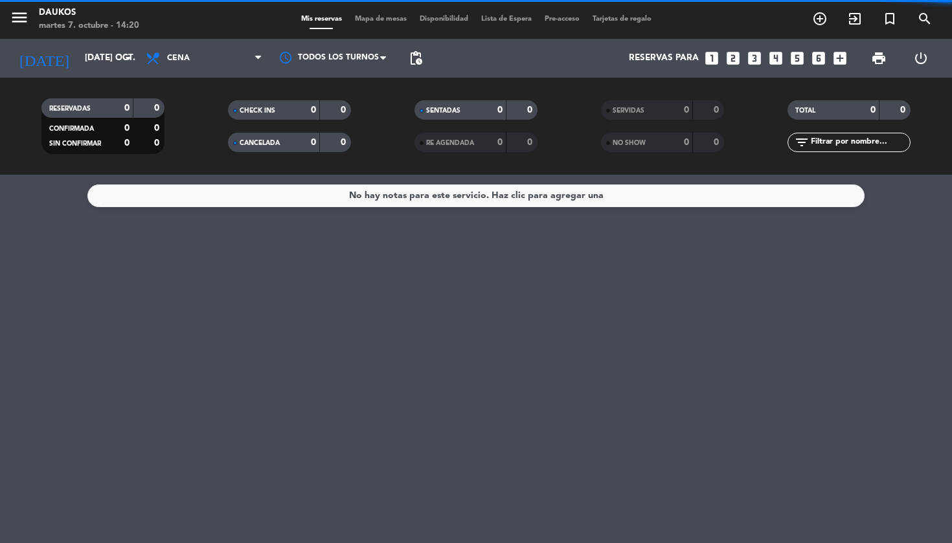
click at [269, 142] on span "CANCELADA" at bounding box center [260, 143] width 40 height 6
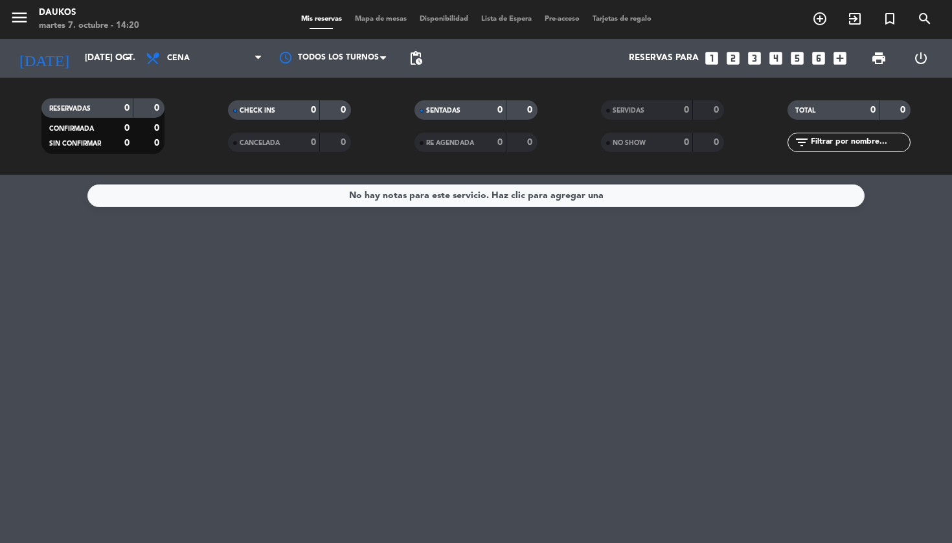
click at [273, 116] on div "CHECK INS" at bounding box center [261, 110] width 60 height 15
click at [273, 351] on div "No hay notas para este servicio. Haz clic para agregar una" at bounding box center [476, 359] width 952 height 368
click at [27, 17] on icon "menu" at bounding box center [19, 17] width 19 height 19
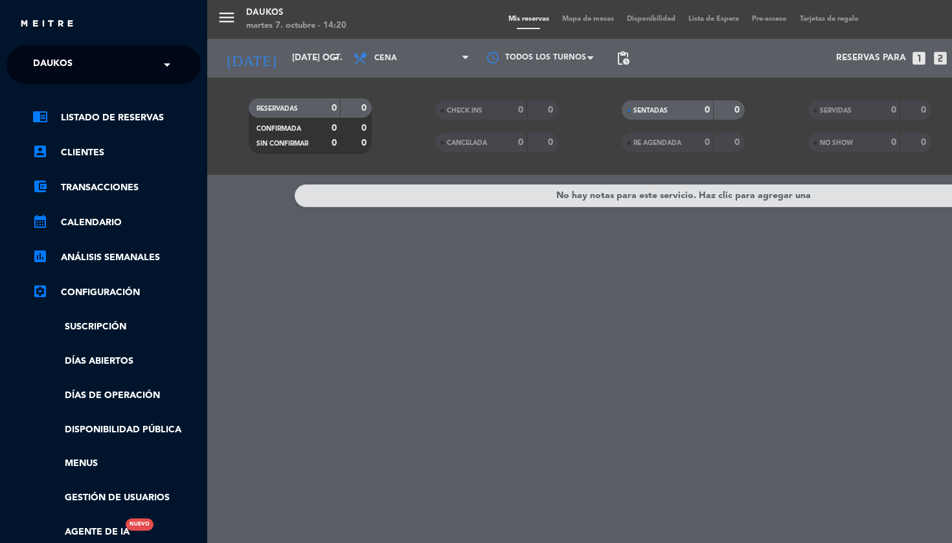
click at [354, 360] on div "menu Daukos martes 7. octubre - 14:20 Mis reservas Mapa de mesas Disponibilidad…" at bounding box center [683, 271] width 952 height 543
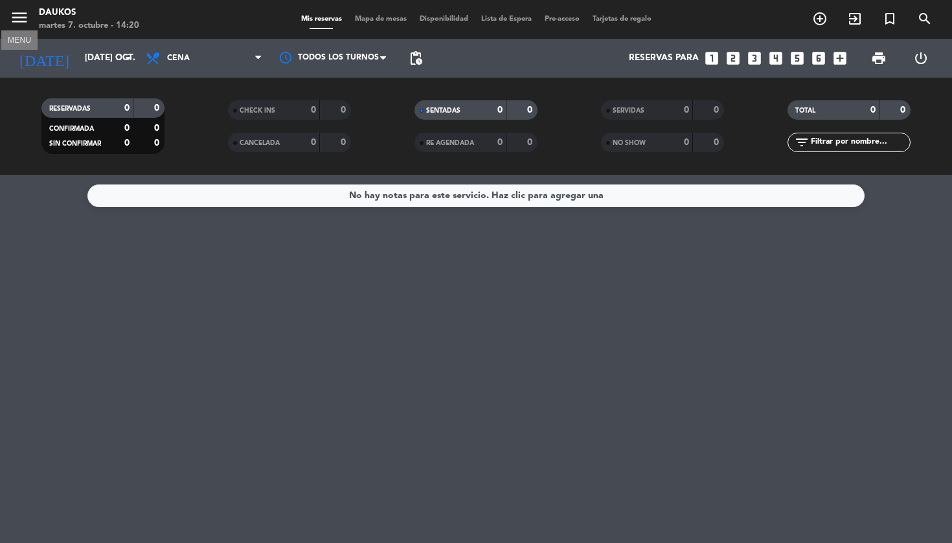
click at [15, 15] on icon "menu" at bounding box center [19, 17] width 19 height 19
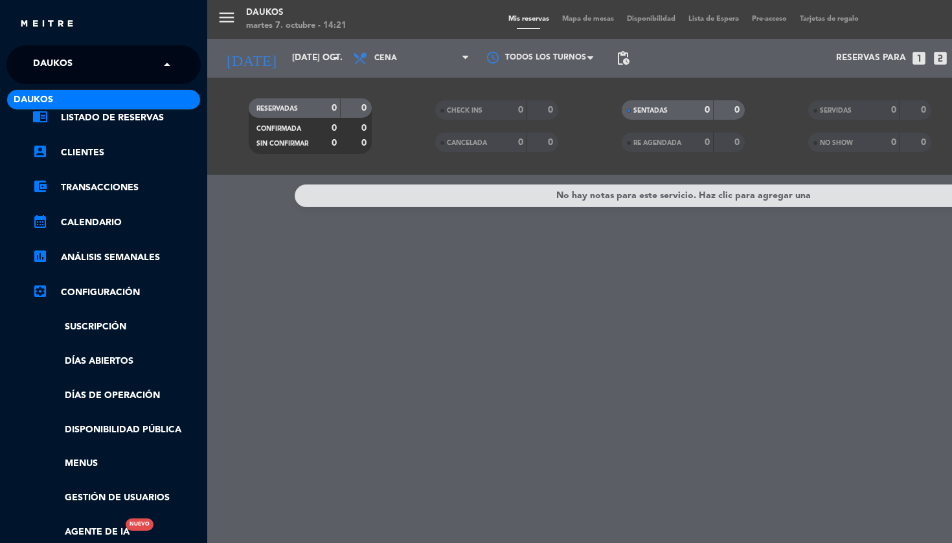
click at [164, 64] on span at bounding box center [170, 64] width 22 height 27
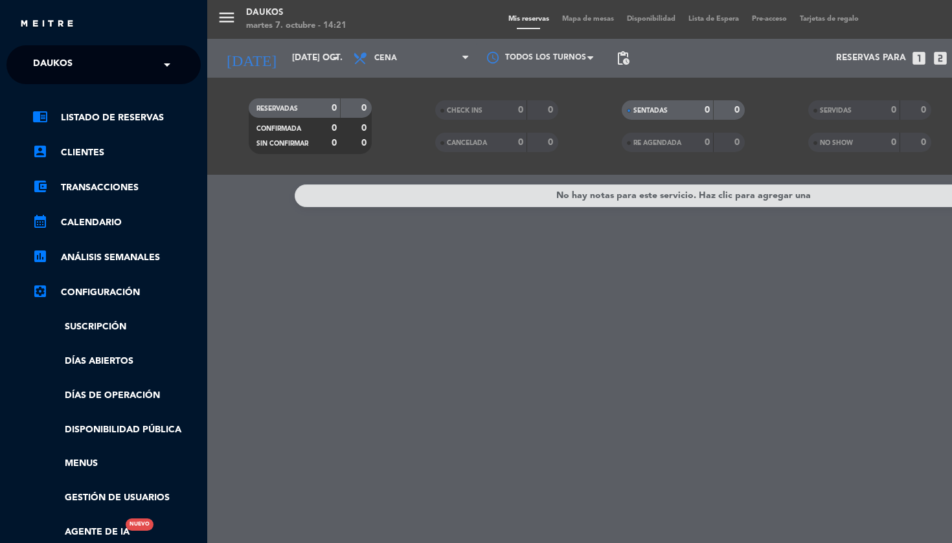
click at [164, 63] on span at bounding box center [170, 64] width 22 height 27
click at [232, 23] on div "menu Daukos martes 7. octubre - 14:21 Mis reservas Mapa de mesas Disponibilidad…" at bounding box center [683, 271] width 952 height 543
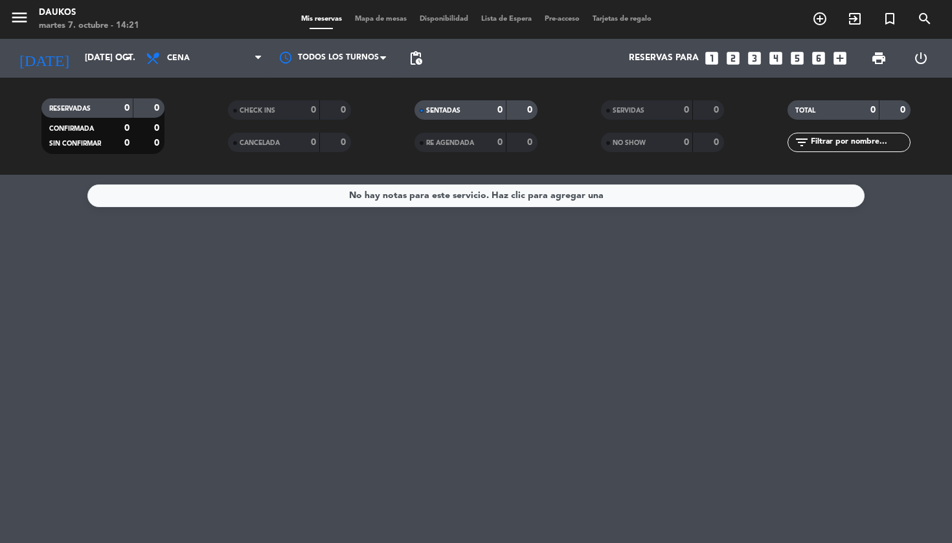
click at [381, 25] on div "Mis reservas Mapa de mesas Disponibilidad Lista de Espera Pre-acceso Tarjetas d…" at bounding box center [476, 20] width 363 height 12
click at [381, 19] on span "Mapa de mesas" at bounding box center [380, 19] width 65 height 7
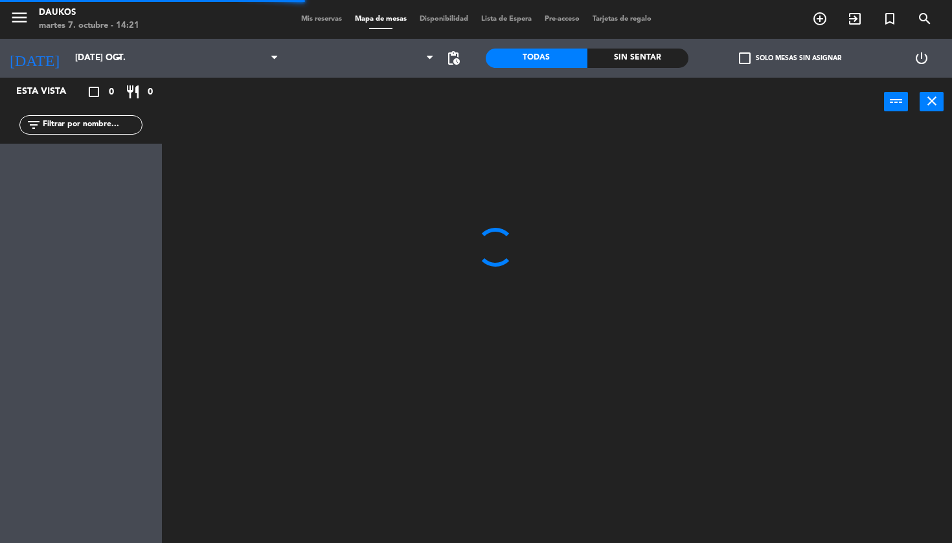
click at [434, 23] on span "Disponibilidad" at bounding box center [444, 19] width 62 height 7
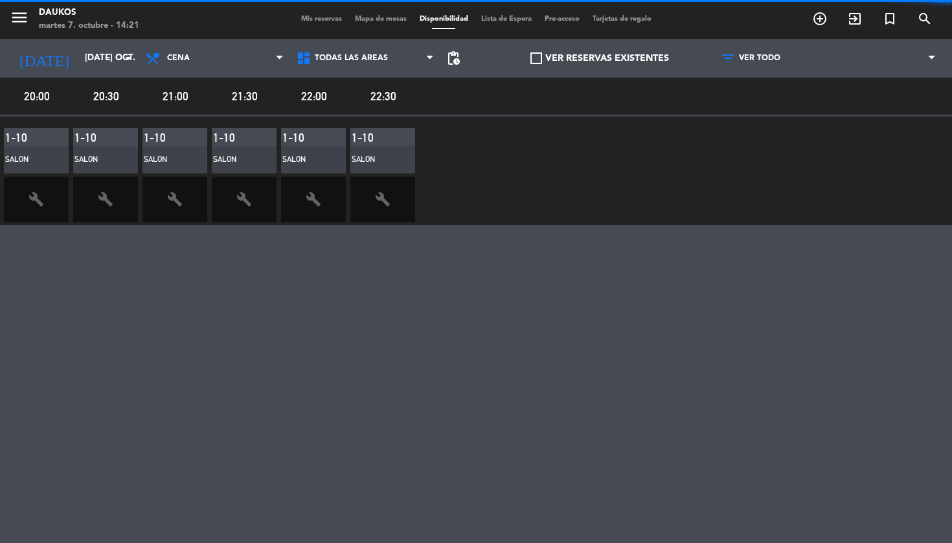
click at [328, 20] on span "Mis reservas" at bounding box center [322, 19] width 54 height 7
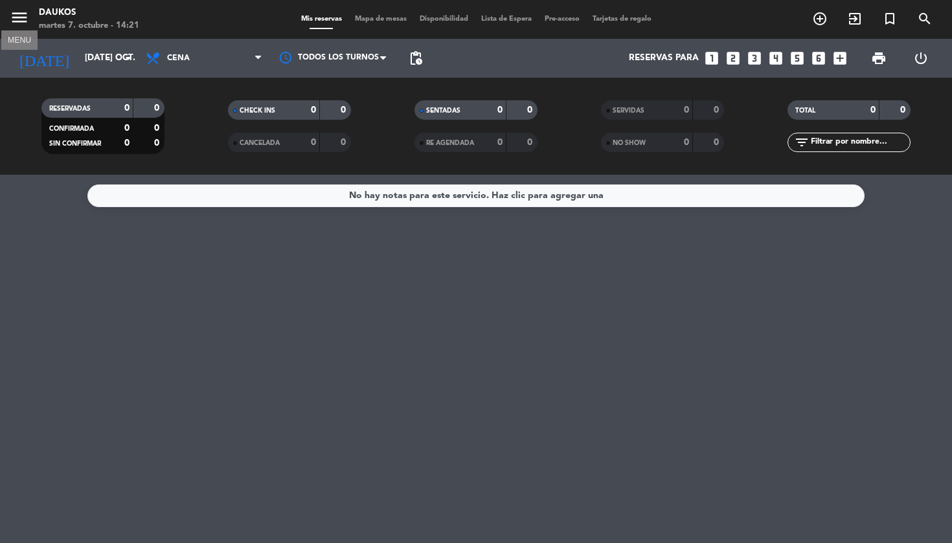
click at [13, 19] on icon "menu" at bounding box center [19, 17] width 19 height 19
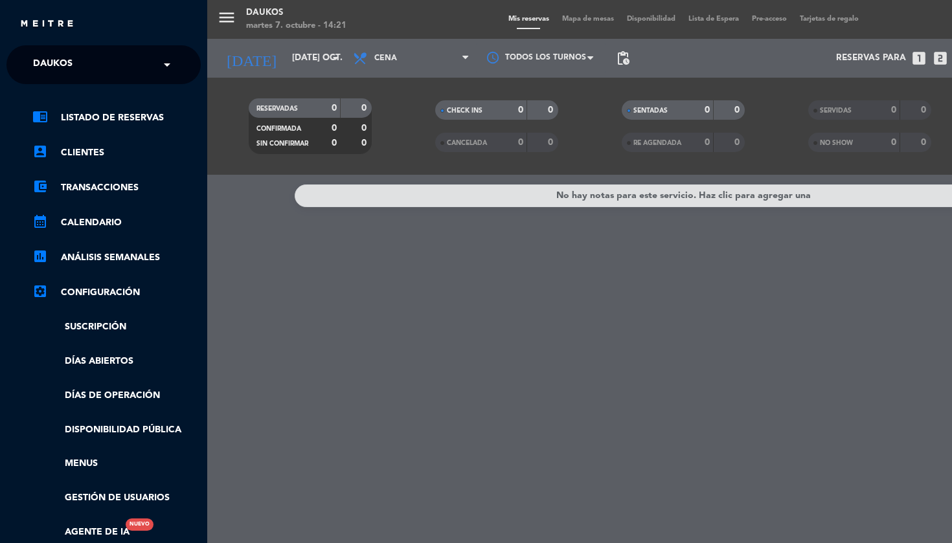
click at [220, 17] on div "menu Daukos martes 7. octubre - 14:21 Mis reservas Mapa de mesas Disponibilidad…" at bounding box center [683, 271] width 952 height 543
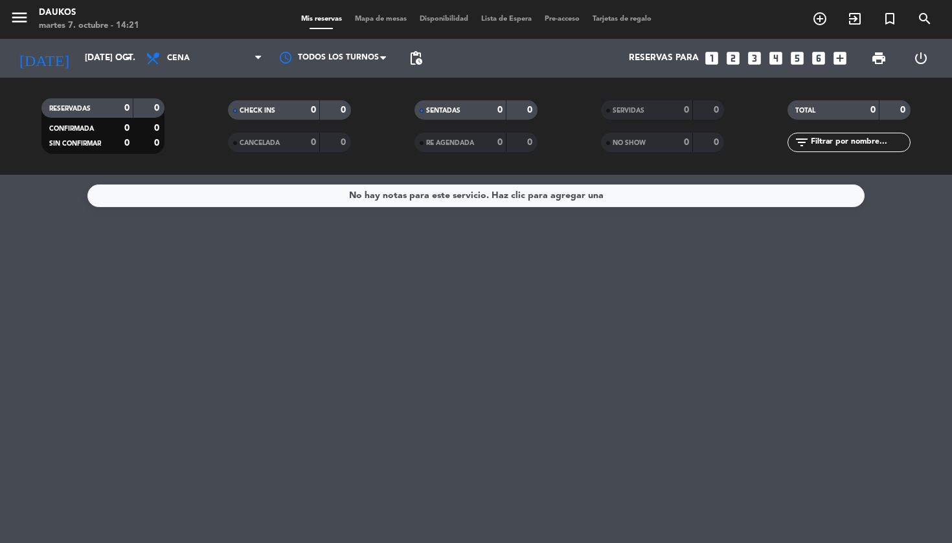
click at [440, 19] on span "Disponibilidad" at bounding box center [444, 19] width 62 height 7
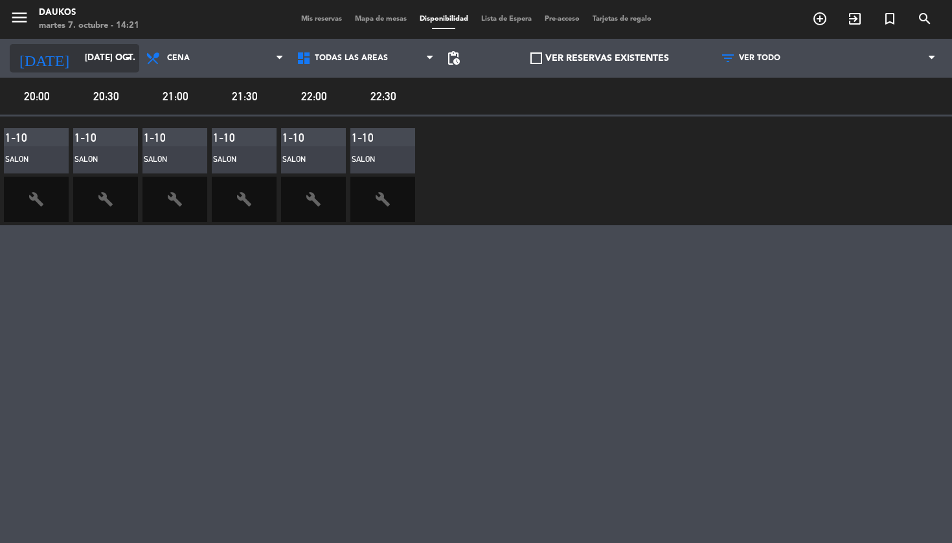
click at [78, 58] on input "[DATE] oct." at bounding box center [136, 58] width 116 height 23
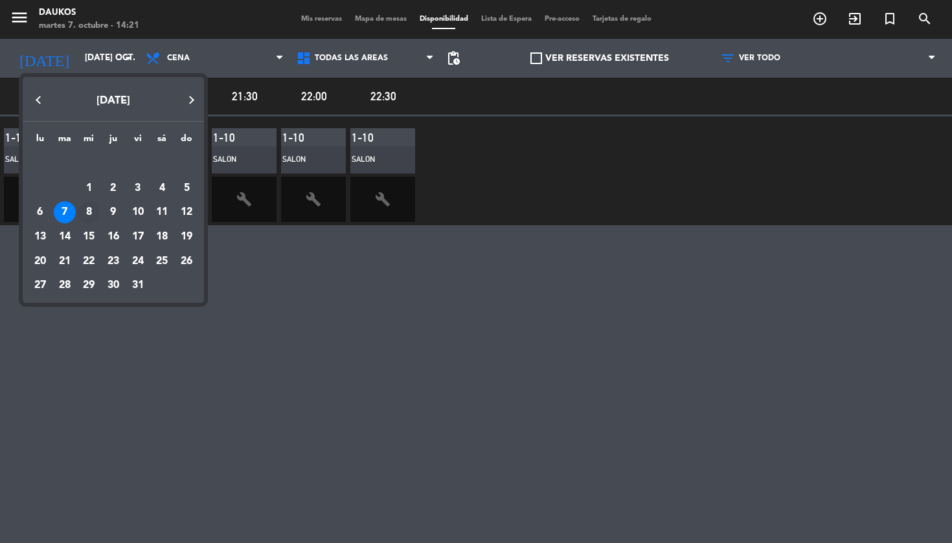
click at [89, 213] on div "8" at bounding box center [89, 212] width 22 height 22
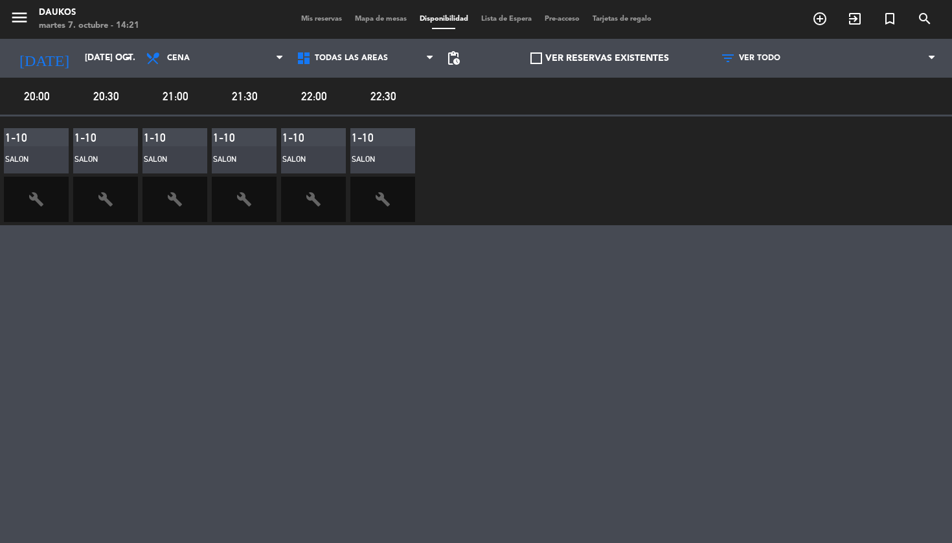
type input "mié. [DATE]"
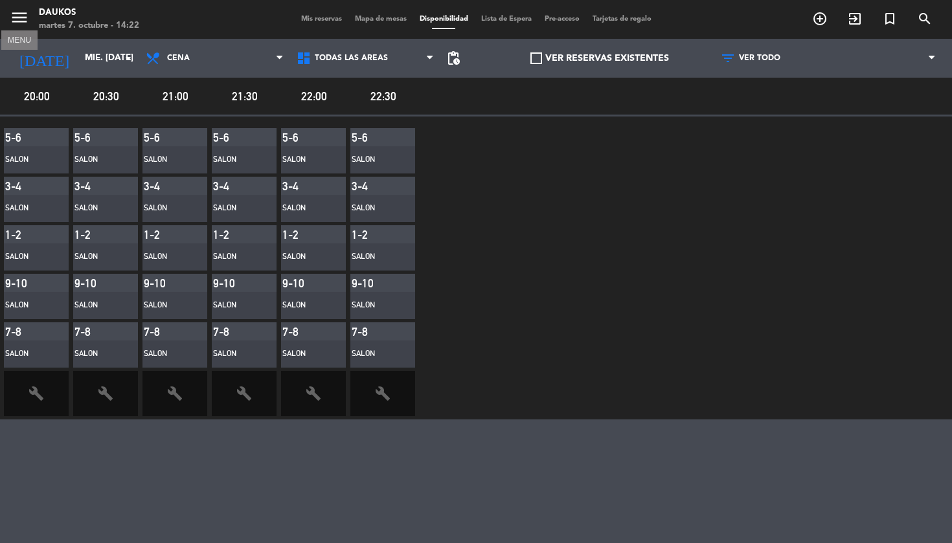
click at [14, 19] on icon "menu" at bounding box center [19, 17] width 19 height 19
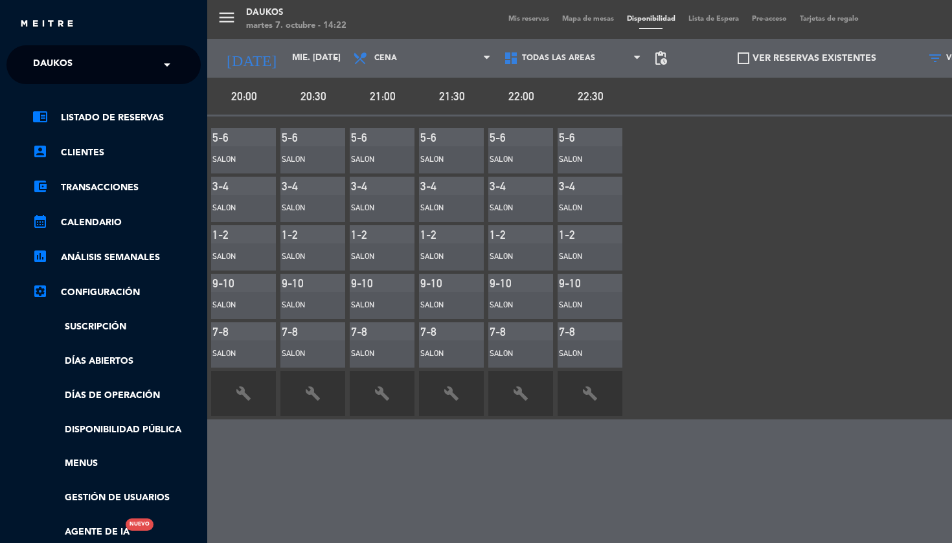
click at [606, 10] on div "menu Daukos martes 7. octubre - 14:22 Mis reservas Mapa de mesas Disponibilidad…" at bounding box center [683, 271] width 952 height 543
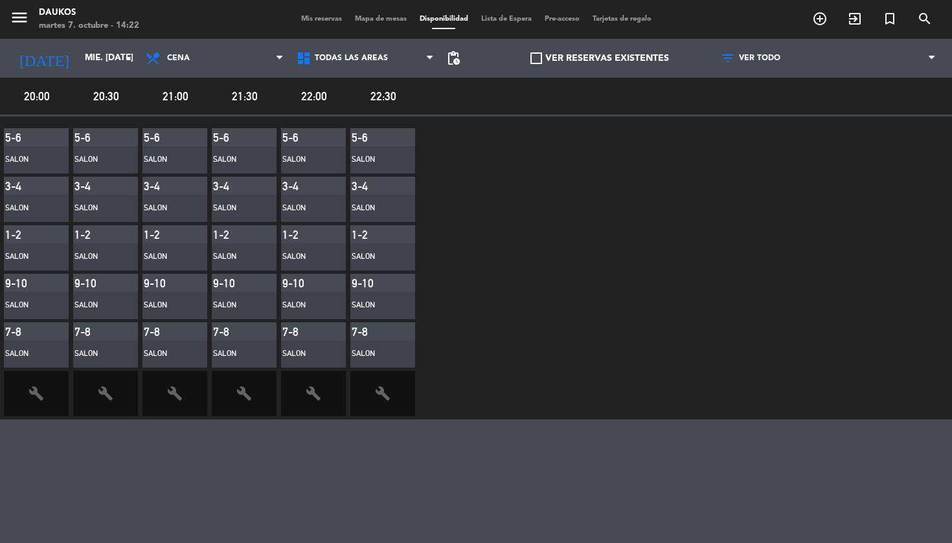
click at [391, 16] on span "Mapa de mesas" at bounding box center [380, 19] width 65 height 7
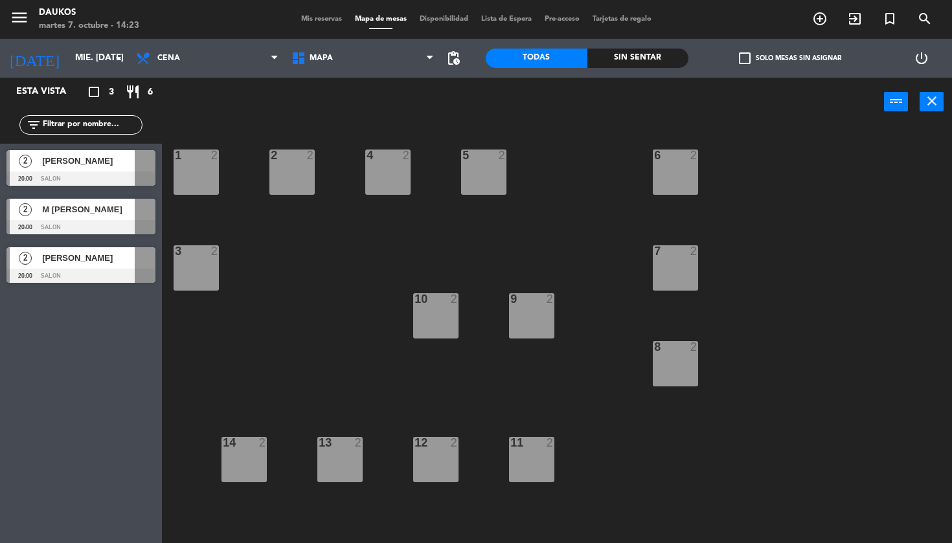
click at [217, 175] on div "1 2" at bounding box center [196, 172] width 45 height 45
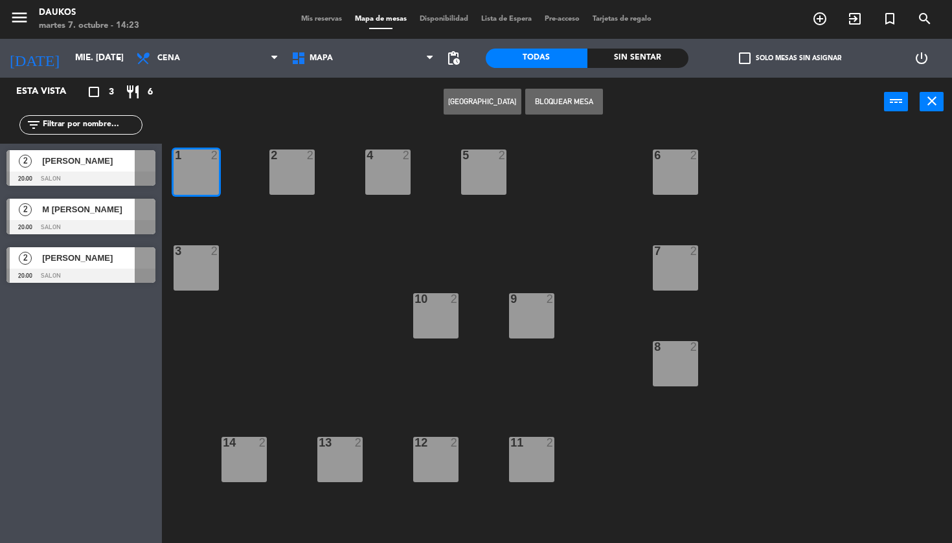
click at [306, 186] on div "2 2" at bounding box center [291, 172] width 45 height 45
click at [388, 192] on div "4 2" at bounding box center [387, 172] width 45 height 45
click at [346, 241] on div "1 2 2 2 4 2 5 2 6 2 3 2 7 2 9 2 10 2 8 2 11 2 12 2 13 2 14 2" at bounding box center [562, 335] width 780 height 417
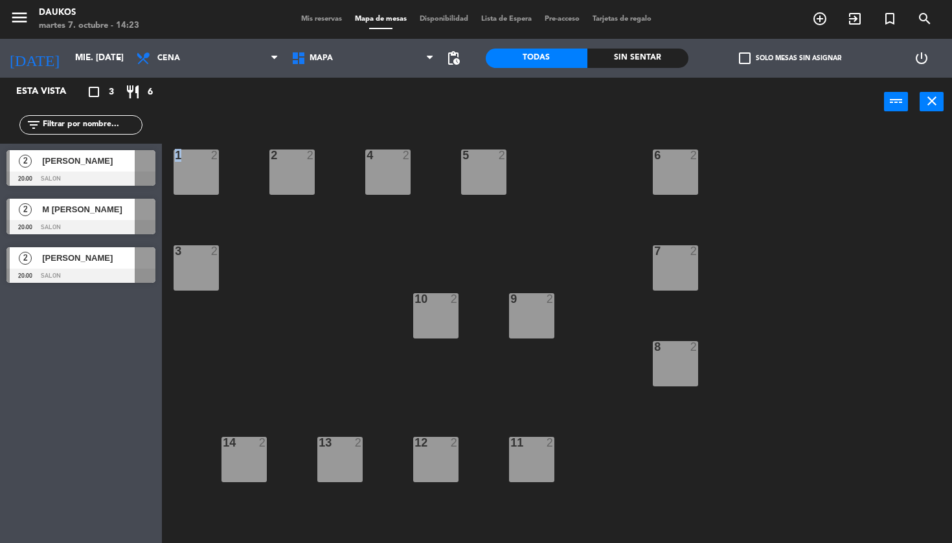
click at [346, 241] on div "1 2 2 2 4 2 5 2 6 2 3 2 7 2 9 2 10 2 8 2 11 2 12 2 13 2 14 2" at bounding box center [562, 335] width 780 height 417
click at [115, 60] on icon "arrow_drop_down" at bounding box center [119, 59] width 16 height 16
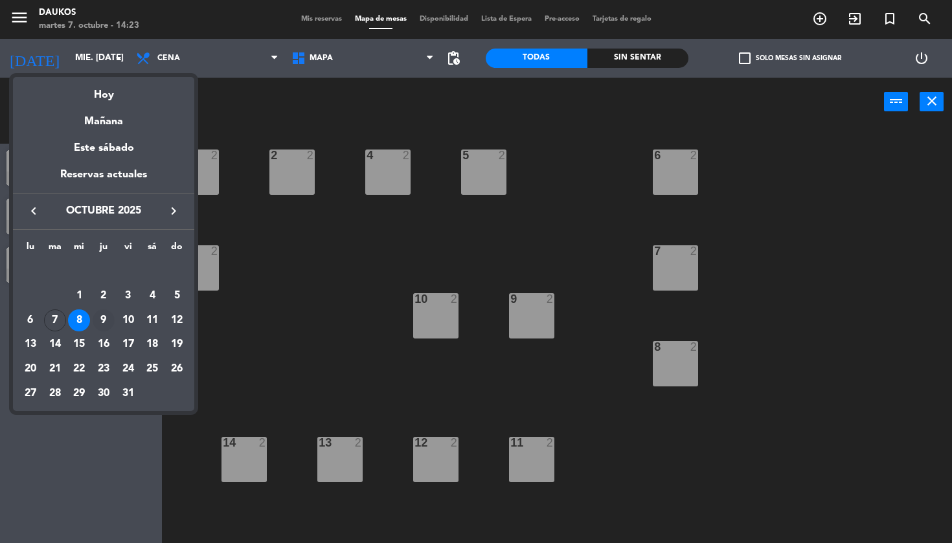
click at [106, 324] on div "9" at bounding box center [104, 321] width 22 height 22
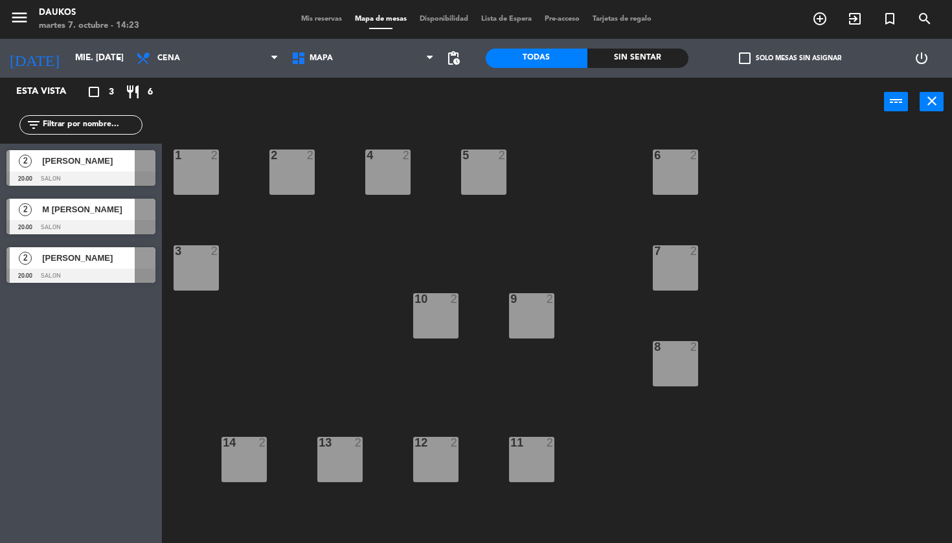
type input "[DEMOGRAPHIC_DATA] [DATE]"
